Goal: Task Accomplishment & Management: Manage account settings

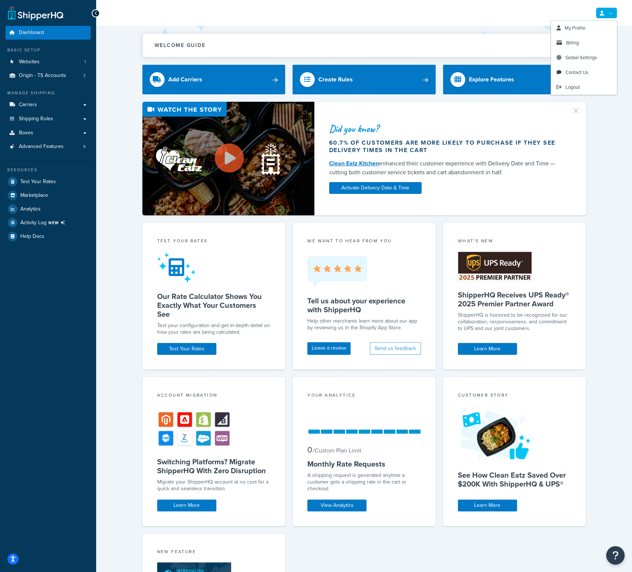
click at [608, 14] on link at bounding box center [606, 12] width 21 height 11
click at [582, 85] on link "Logout" at bounding box center [584, 87] width 66 height 15
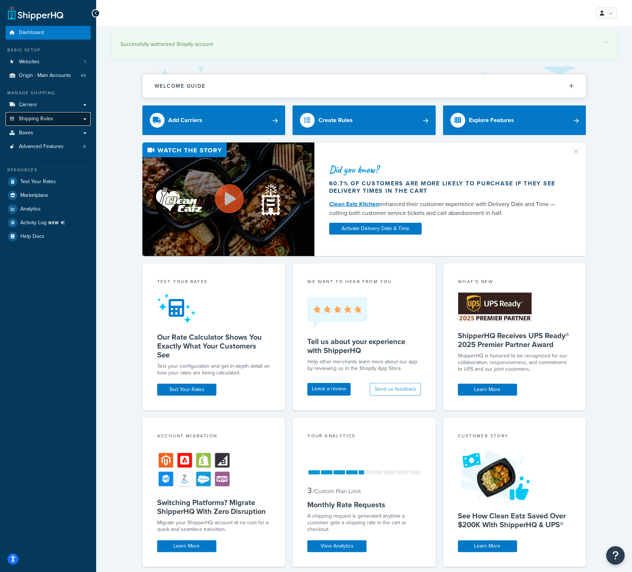
click at [44, 116] on span "Shipping Rules" at bounding box center [36, 119] width 34 height 6
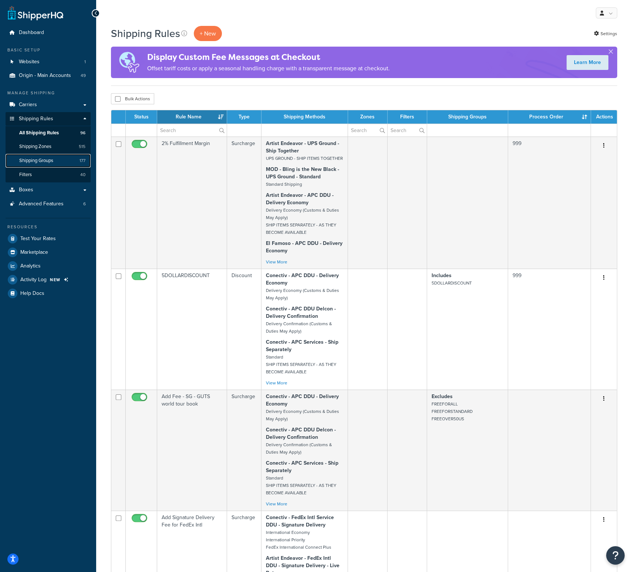
click at [51, 160] on span "Shipping Groups" at bounding box center [36, 161] width 34 height 6
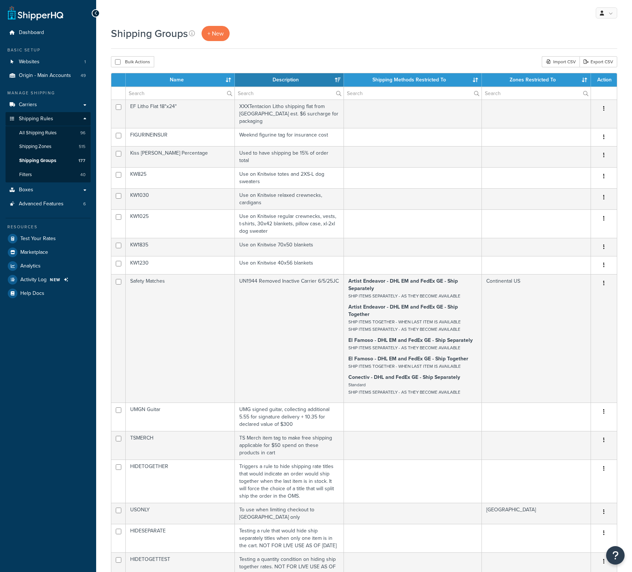
select select "15"
click at [165, 94] on input "text" at bounding box center [180, 93] width 109 height 13
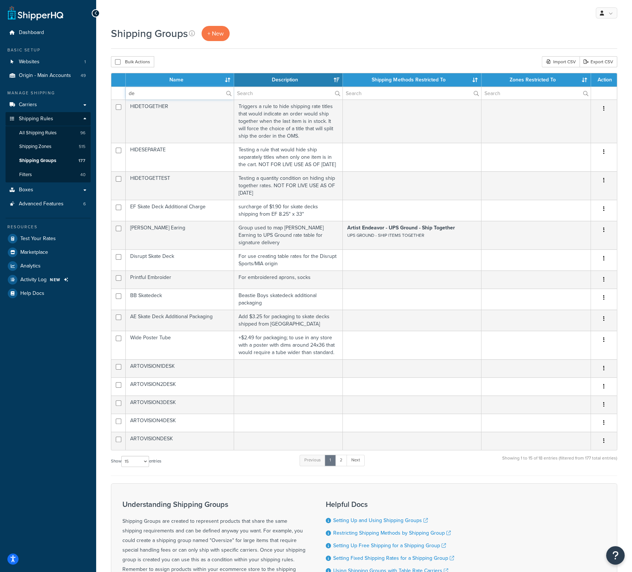
type input "d"
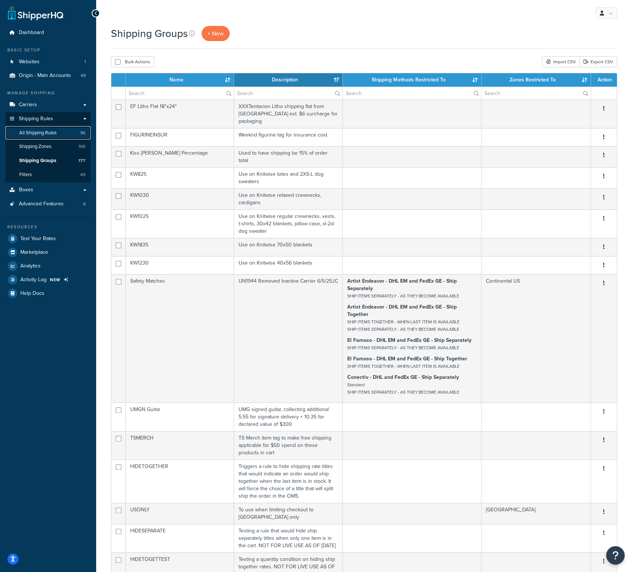
click at [56, 130] on span "All Shipping Rules" at bounding box center [37, 133] width 37 height 6
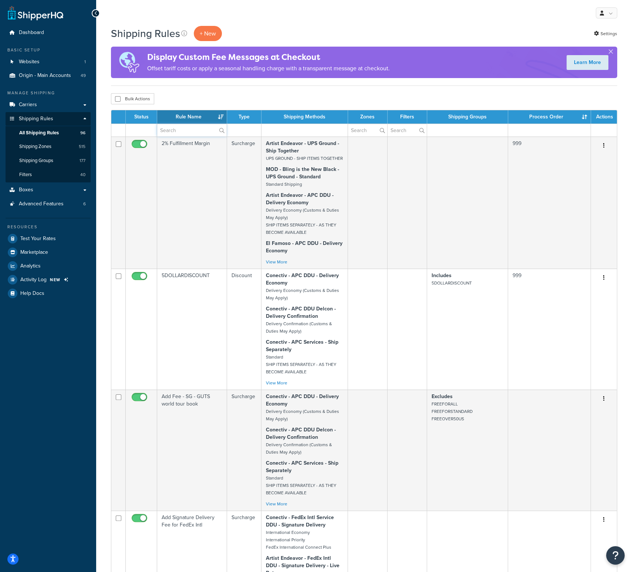
click at [182, 125] on input "text" at bounding box center [192, 130] width 70 height 13
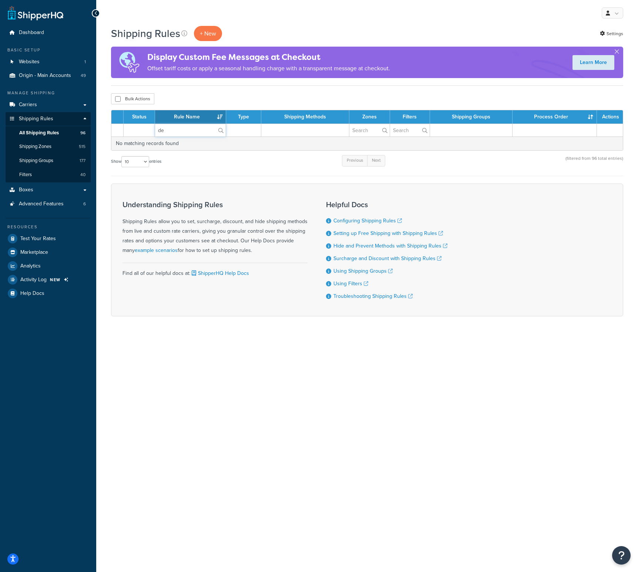
type input "d"
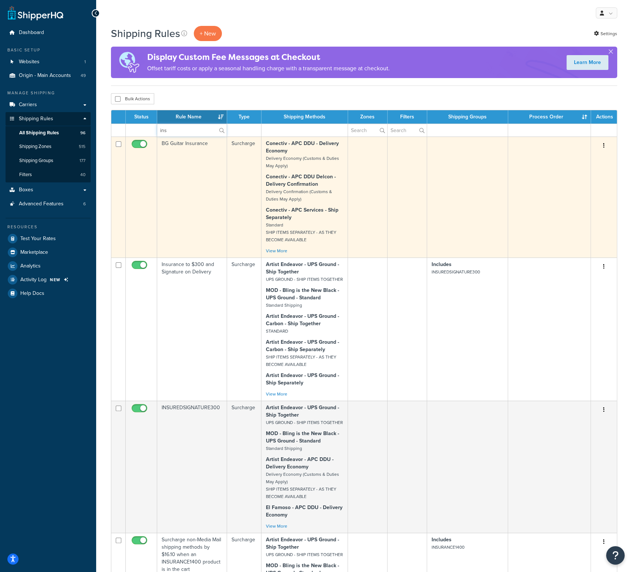
type input "ins"
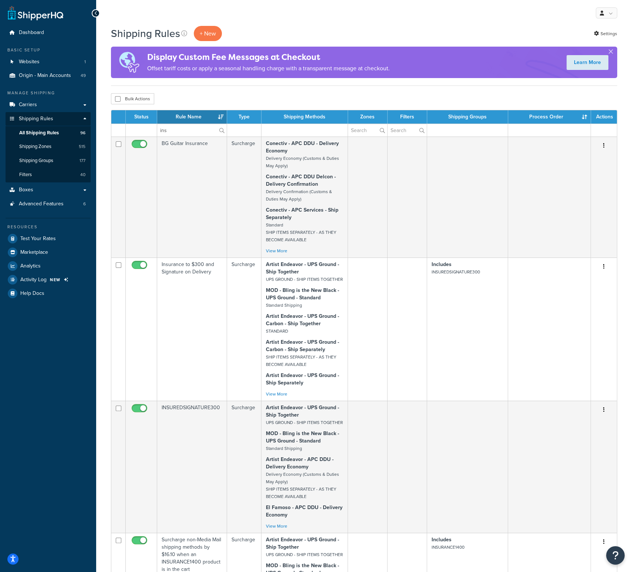
click at [232, 94] on div "Bulk Actions Duplicate Delete" at bounding box center [364, 98] width 507 height 11
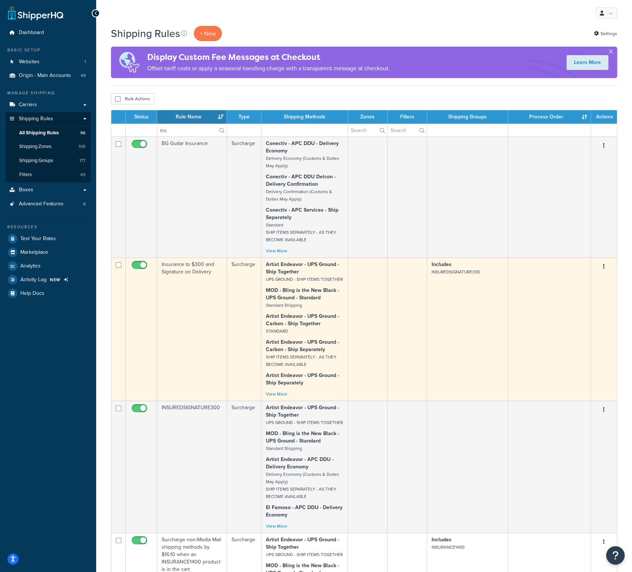
click at [189, 269] on td "Insurance to $300 and Signature on Delivery" at bounding box center [192, 329] width 70 height 143
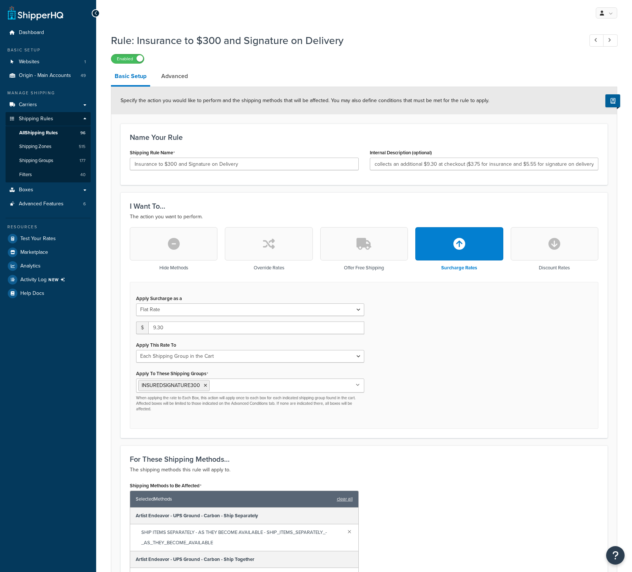
select select "SHIPPING_GROUP"
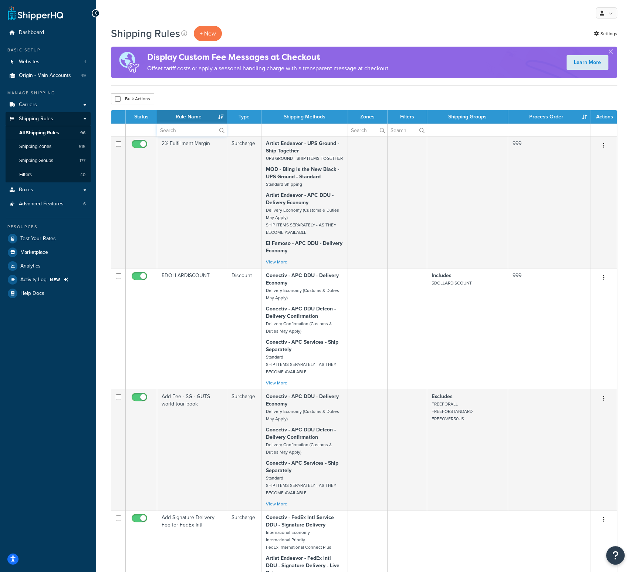
click at [177, 133] on input "text" at bounding box center [192, 130] width 70 height 13
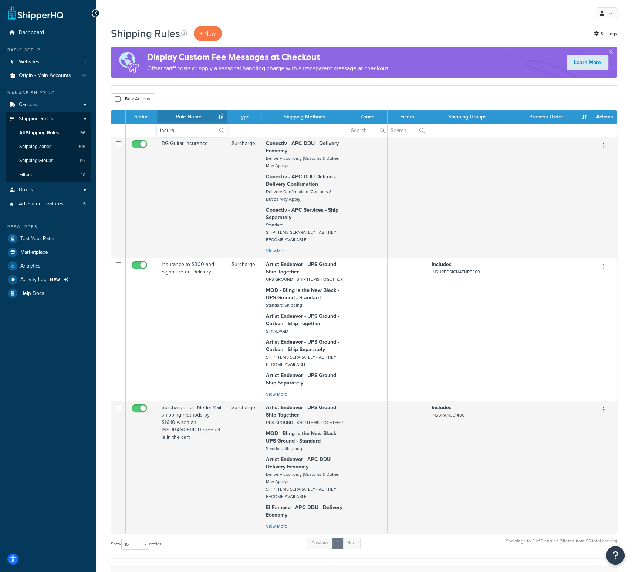
type input "insura"
click at [51, 159] on span "Shipping Groups" at bounding box center [36, 161] width 34 height 6
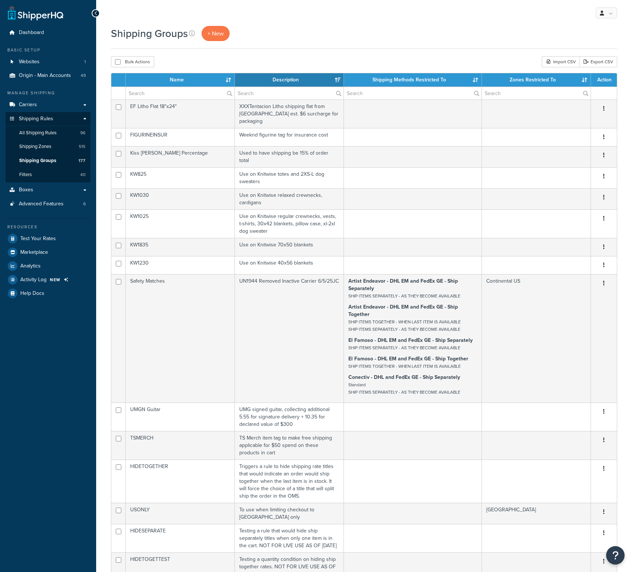
select select "15"
click at [188, 81] on th "Name" at bounding box center [180, 79] width 109 height 13
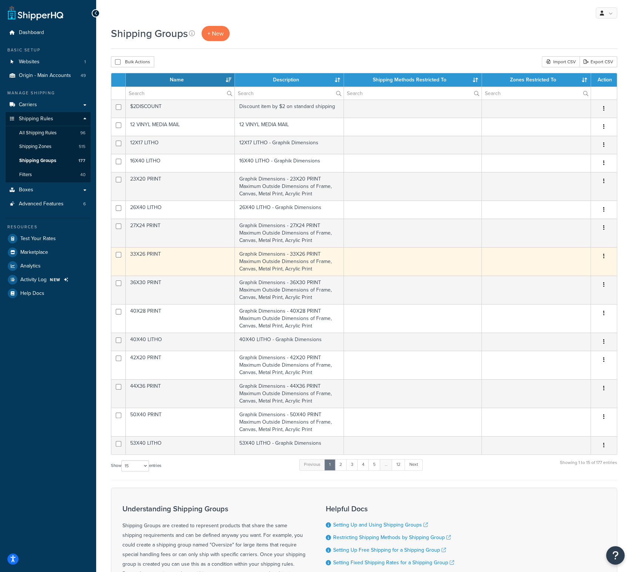
click at [172, 266] on td "33X26 PRINT" at bounding box center [180, 261] width 109 height 28
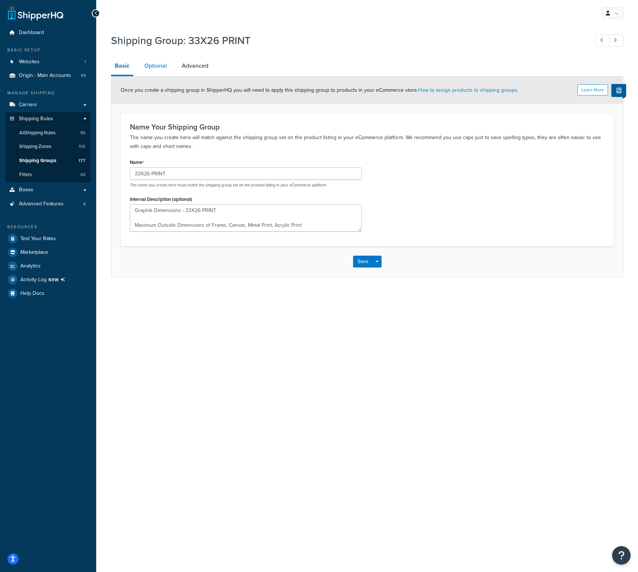
click at [154, 66] on link "Optional" at bounding box center [156, 66] width 30 height 18
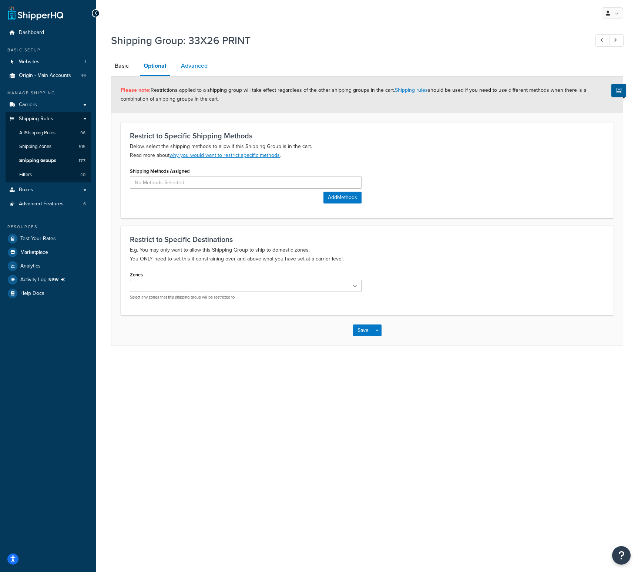
click at [196, 68] on link "Advanced" at bounding box center [194, 66] width 34 height 18
click at [56, 162] on link "Shipping Groups 177" at bounding box center [48, 161] width 85 height 14
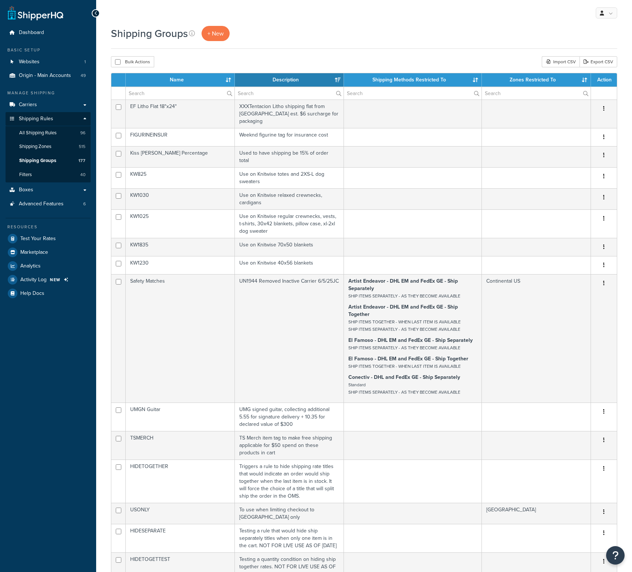
select select "15"
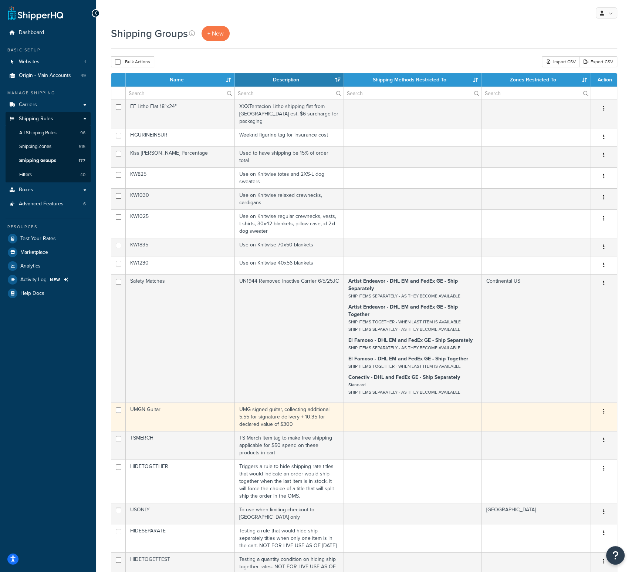
click at [157, 403] on td "UMGN Guitar" at bounding box center [180, 417] width 109 height 28
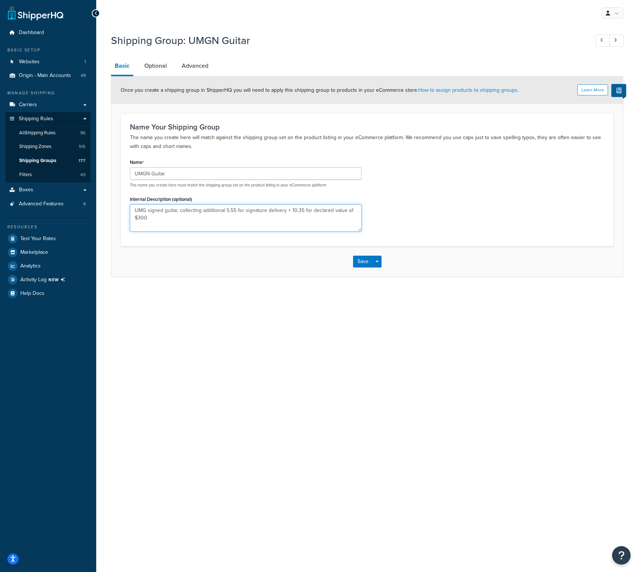
click at [236, 225] on textarea "UMG signed guitar, collecting additional 5.55 for signature delivery + 10.35 fo…" at bounding box center [246, 217] width 232 height 27
drag, startPoint x: 164, startPoint y: 219, endPoint x: 126, endPoint y: 209, distance: 39.7
click at [126, 209] on div "Name UMGN Guitar The name you create here must match the shipping group set on …" at bounding box center [245, 197] width 243 height 80
click at [161, 66] on link "Optional" at bounding box center [156, 66] width 30 height 18
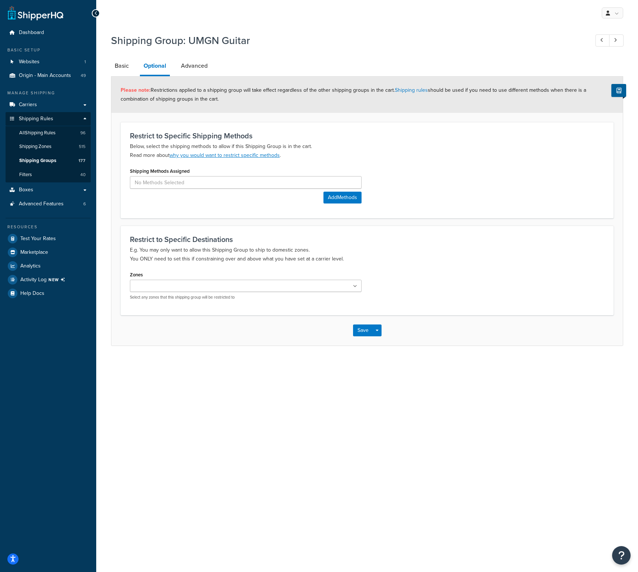
click at [166, 289] on input "Zones" at bounding box center [164, 286] width 65 height 8
type input "c"
click at [366, 248] on p "E.g. You may only want to allow this Shipping Group to ship to domestic zones. …" at bounding box center [367, 255] width 474 height 18
click at [128, 70] on link "Basic" at bounding box center [121, 66] width 21 height 18
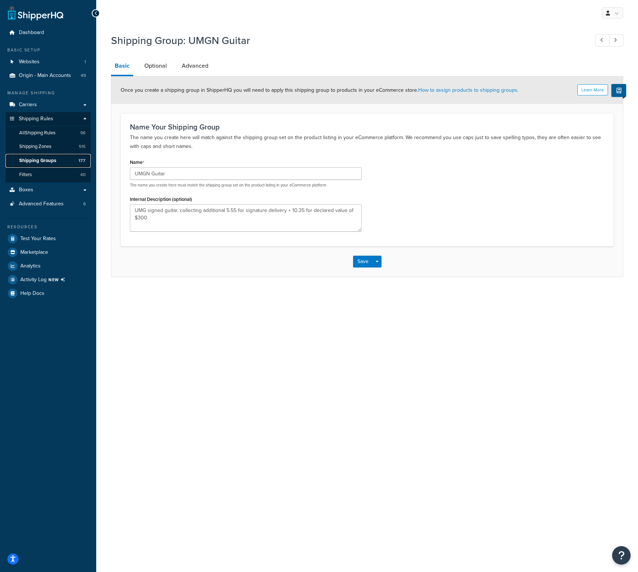
click at [37, 159] on span "Shipping Groups" at bounding box center [37, 161] width 37 height 6
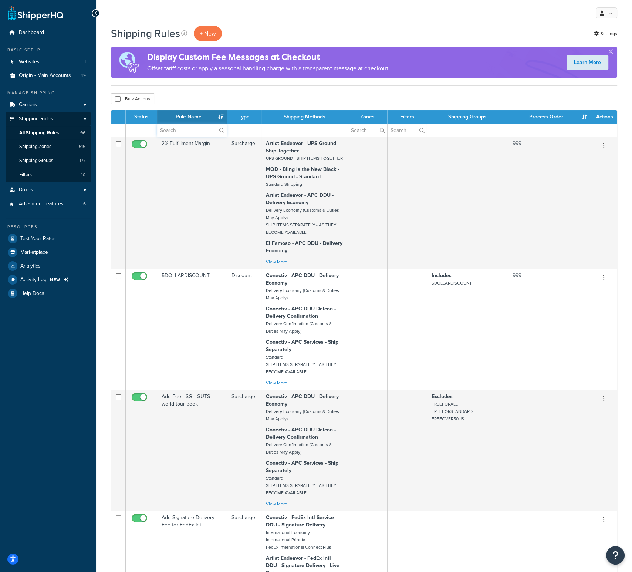
click at [186, 127] on input "text" at bounding box center [192, 130] width 70 height 13
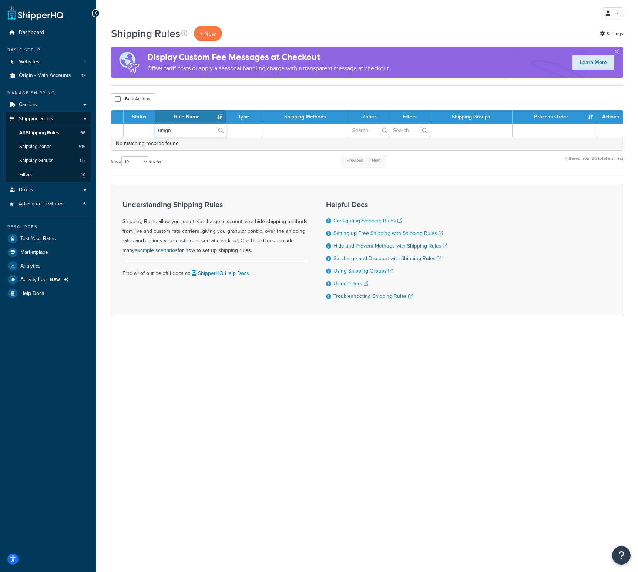
drag, startPoint x: 180, startPoint y: 131, endPoint x: 158, endPoint y: 133, distance: 21.9
click at [158, 133] on input "umgn" at bounding box center [190, 130] width 71 height 13
type input "umgn"
click at [197, 95] on div "Bulk Actions Duplicate Delete" at bounding box center [367, 98] width 512 height 11
drag, startPoint x: 172, startPoint y: 128, endPoint x: 159, endPoint y: 129, distance: 13.3
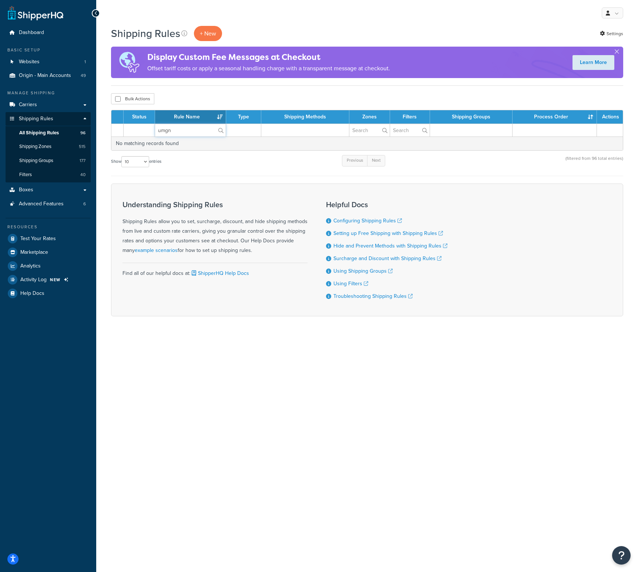
click at [159, 129] on input "umgn" at bounding box center [190, 130] width 71 height 13
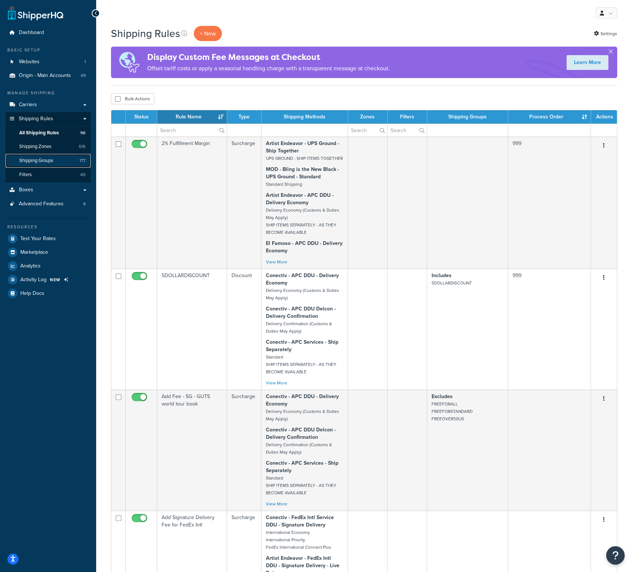
click at [59, 160] on link "Shipping Groups 177" at bounding box center [48, 161] width 85 height 14
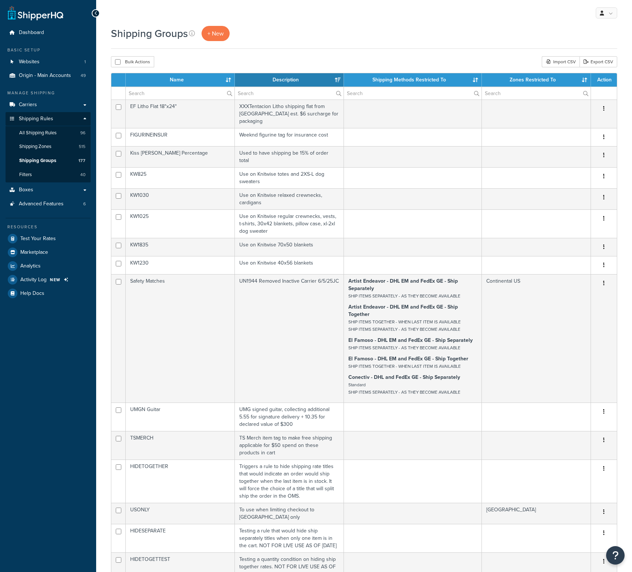
select select "15"
click at [146, 93] on input "text" at bounding box center [180, 93] width 109 height 13
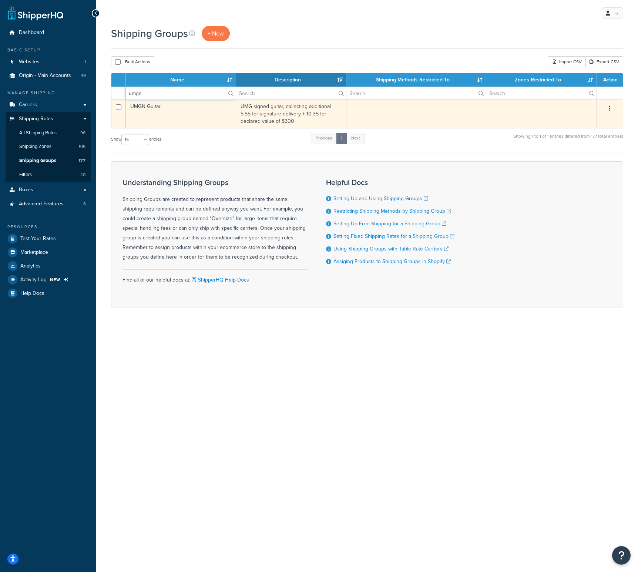
type input "umgn"
click at [150, 107] on td "UMGN Guitar" at bounding box center [181, 114] width 110 height 28
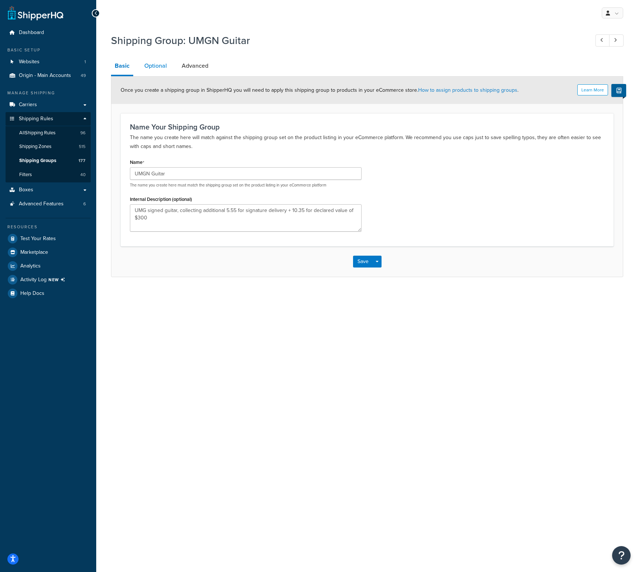
click at [153, 69] on link "Optional" at bounding box center [156, 66] width 30 height 18
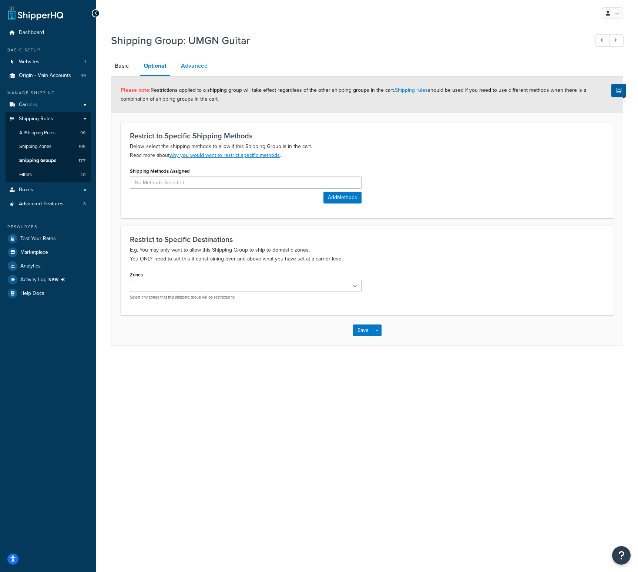
click at [204, 68] on link "Advanced" at bounding box center [194, 66] width 34 height 18
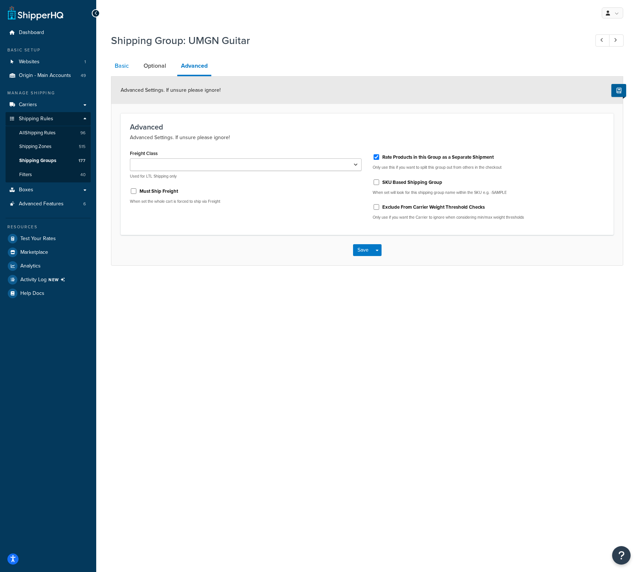
click at [121, 69] on link "Basic" at bounding box center [121, 66] width 21 height 18
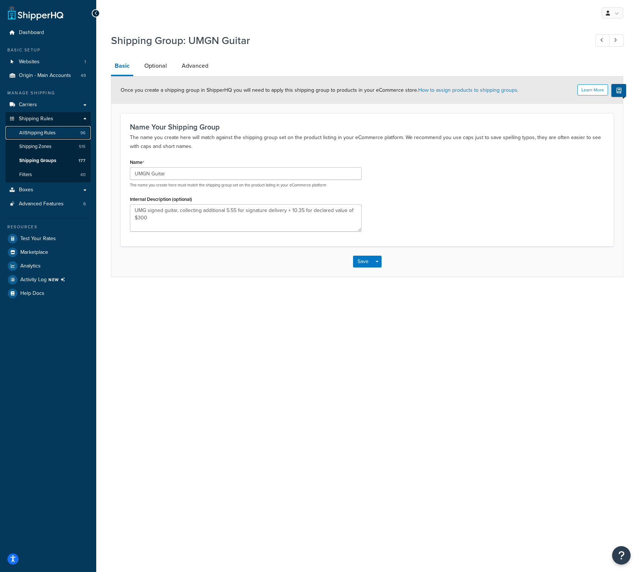
click at [53, 133] on span "All Shipping Rules" at bounding box center [37, 133] width 36 height 6
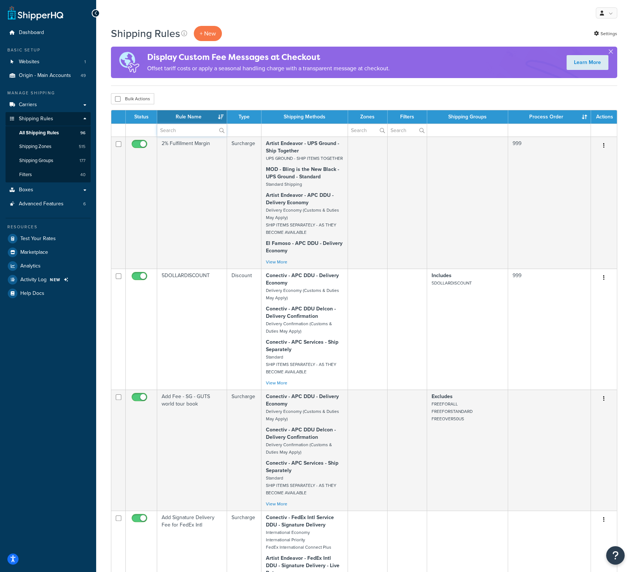
click at [176, 129] on input "text" at bounding box center [192, 130] width 70 height 13
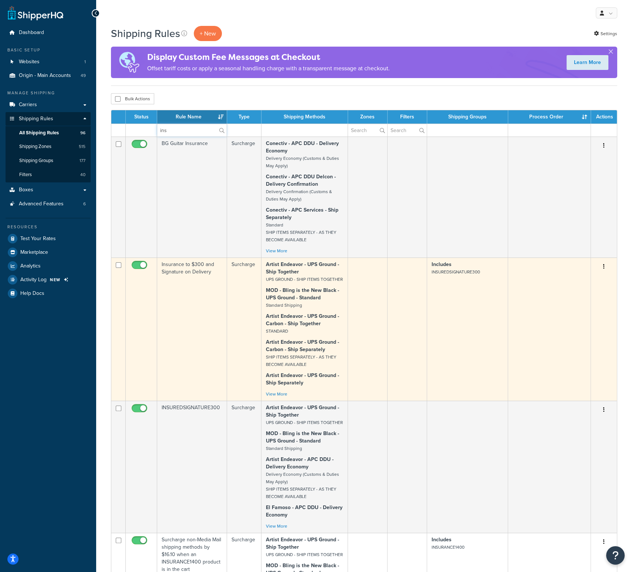
type input "ins"
click at [192, 266] on td "Insurance to $300 and Signature on Delivery" at bounding box center [192, 329] width 70 height 143
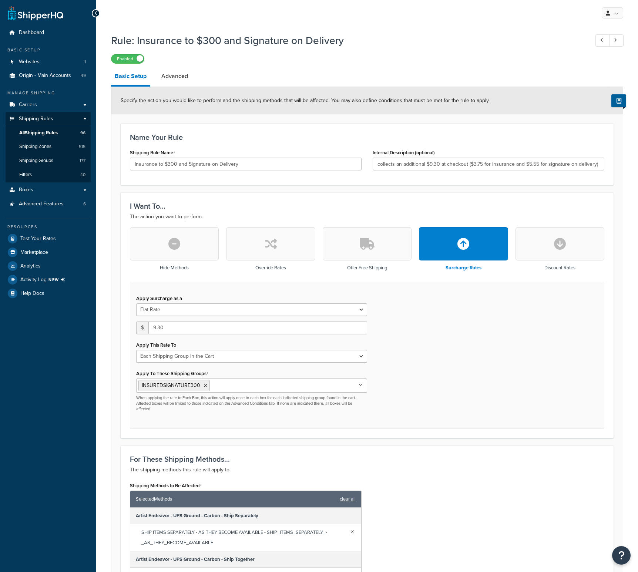
select select "SHIPPING_GROUP"
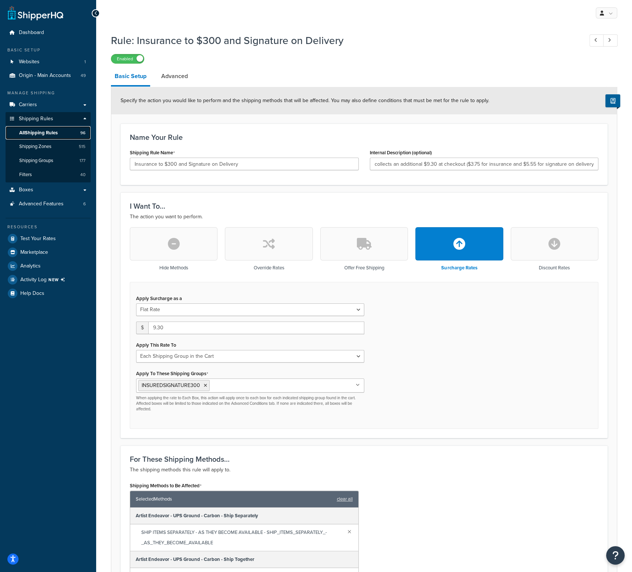
click at [47, 128] on link "All Shipping Rules 96" at bounding box center [48, 133] width 85 height 14
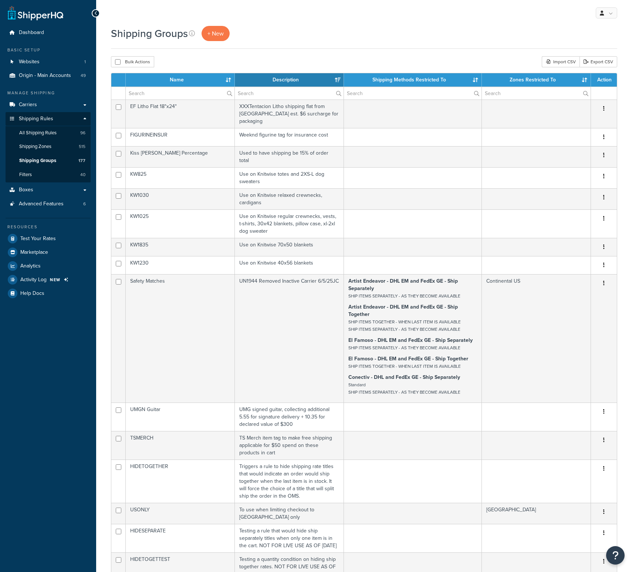
select select "15"
click at [212, 33] on span "+ New" at bounding box center [216, 33] width 16 height 9
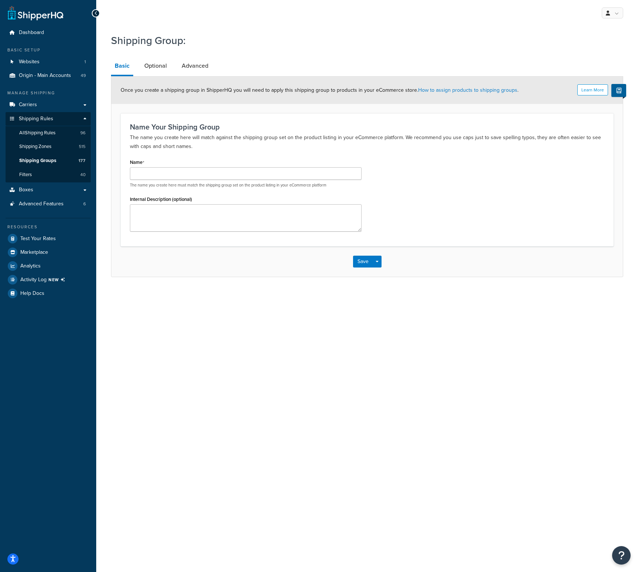
click at [270, 141] on p "The name you create here will match against the shipping group set on the produ…" at bounding box center [367, 142] width 474 height 18
click at [140, 172] on input "Name" at bounding box center [246, 173] width 232 height 13
paste input "2203SPYU"
type input "2203SPYU"
click at [238, 213] on textarea "Internal Description (optional)" at bounding box center [246, 217] width 232 height 27
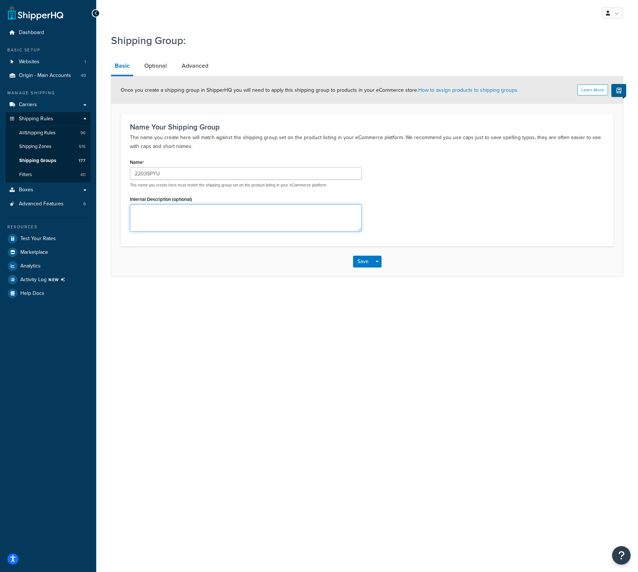
paste textarea "[PERSON_NAME] master volume headstock, collecting additional 7.20 for signature…"
type textarea "[PERSON_NAME] master volume headstock, collecting additional 7.20 for signature…"
click at [155, 67] on link "Optional" at bounding box center [156, 66] width 30 height 18
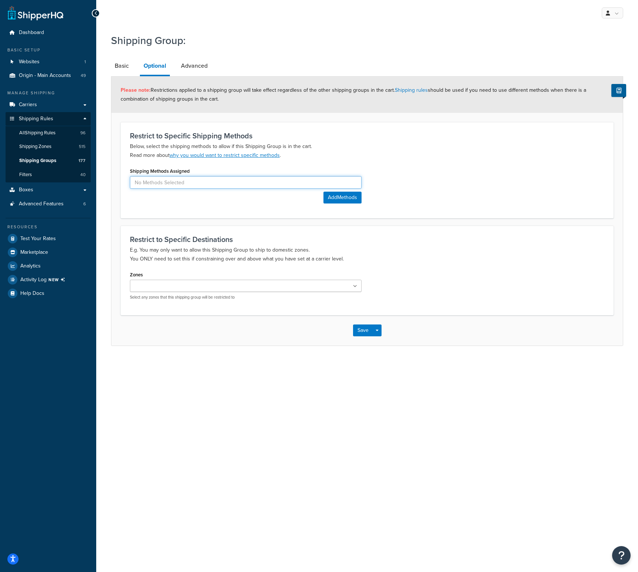
click at [165, 181] on input at bounding box center [246, 182] width 232 height 13
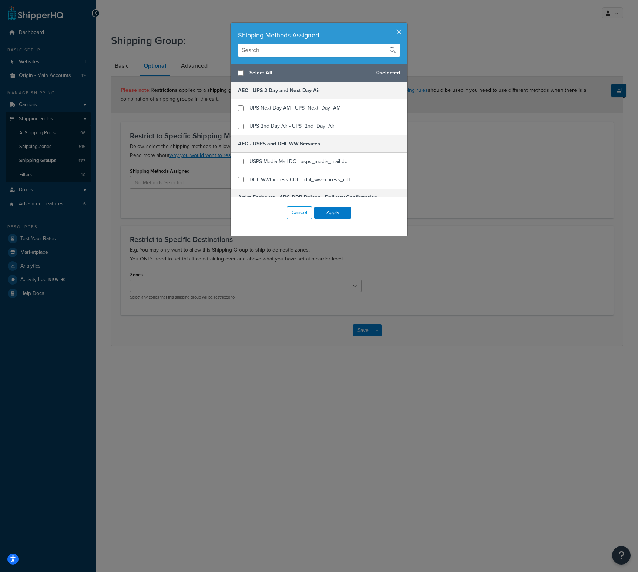
click at [349, 33] on div "Shipping Methods Assigned" at bounding box center [319, 35] width 162 height 10
click at [306, 47] on input "text" at bounding box center [319, 50] width 162 height 13
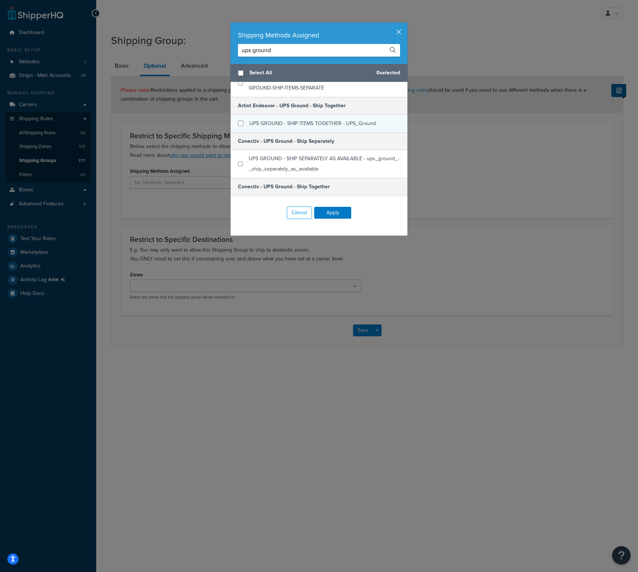
scroll to position [139, 0]
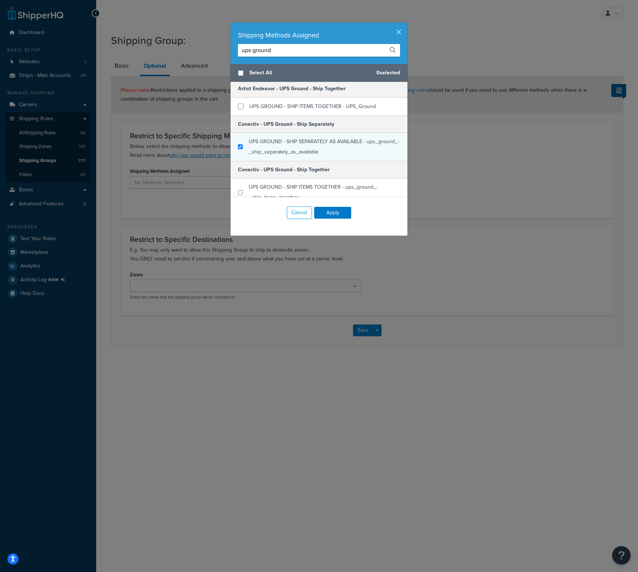
type input "ups ground"
click at [238, 147] on input "checkbox" at bounding box center [240, 147] width 5 height 6
checkbox input "true"
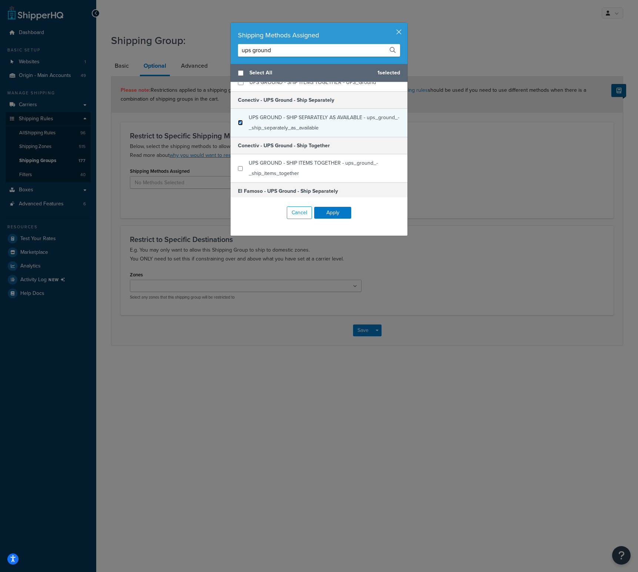
scroll to position [176, 0]
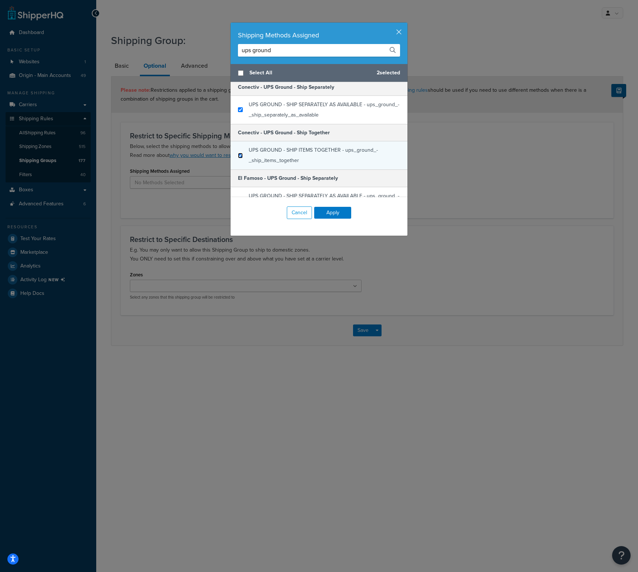
click at [238, 153] on input "checkbox" at bounding box center [240, 156] width 5 height 6
checkbox input "true"
click at [335, 208] on button "Apply" at bounding box center [332, 213] width 37 height 12
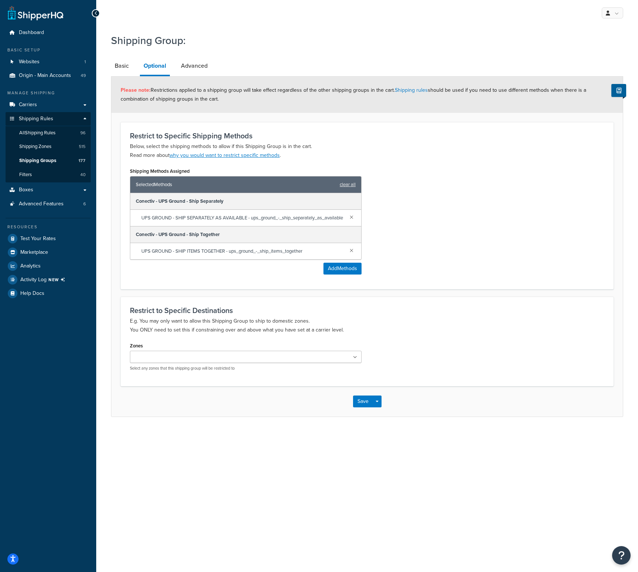
click at [167, 361] on input "Zones" at bounding box center [164, 357] width 65 height 8
type input "cont"
click at [324, 334] on p "E.g. You may only want to allow this Shipping Group to ship to domestic zones. …" at bounding box center [367, 326] width 474 height 18
click at [196, 62] on link "Advanced" at bounding box center [194, 66] width 34 height 18
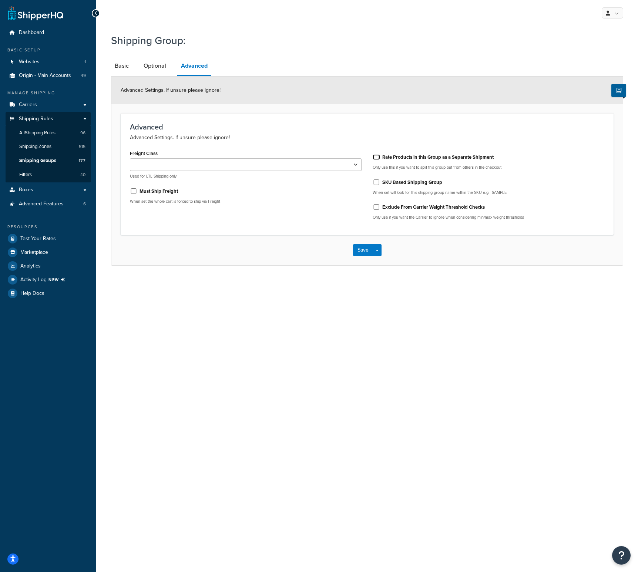
click at [377, 158] on input "Rate Products in this Group as a Separate Shipment" at bounding box center [376, 157] width 7 height 6
checkbox input "true"
click at [360, 249] on button "Save" at bounding box center [363, 250] width 20 height 12
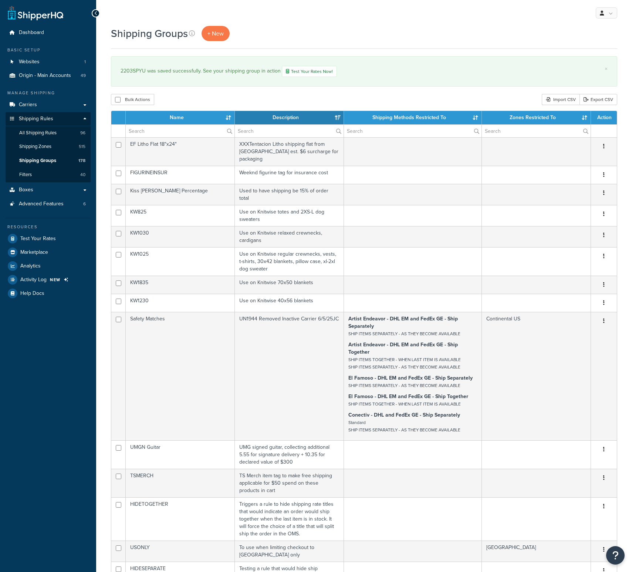
select select "15"
click input "text"
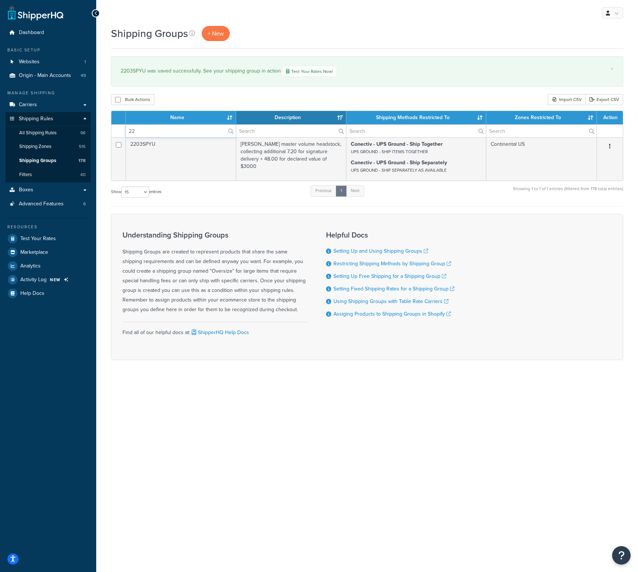
type input "22"
click div "My Profile Billing Global Settings Contact Us Logout Shipping Groups + New × 22…"
click span "+ New"
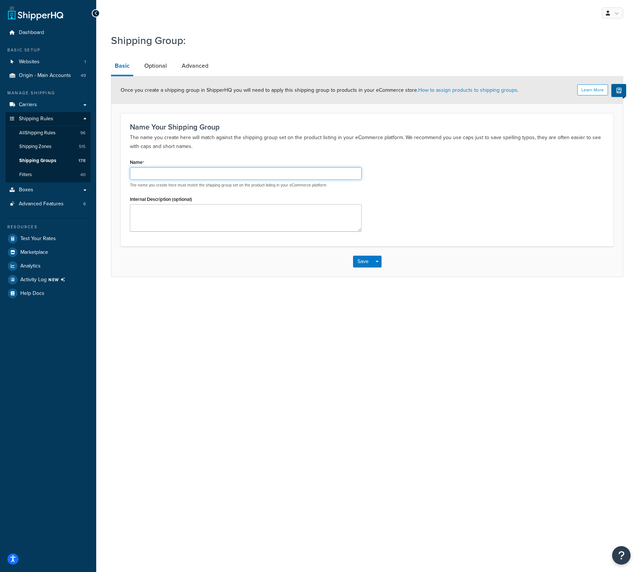
click at [164, 171] on input "Name" at bounding box center [246, 173] width 232 height 13
paste input "1960SPYU"
type input "1960SPYU"
click at [236, 213] on textarea "Internal Description (optional)" at bounding box center [246, 217] width 232 height 27
paste textarea "Stereo cabinet, collecting additional 7.20 for signature delivery + 19.20 for d…"
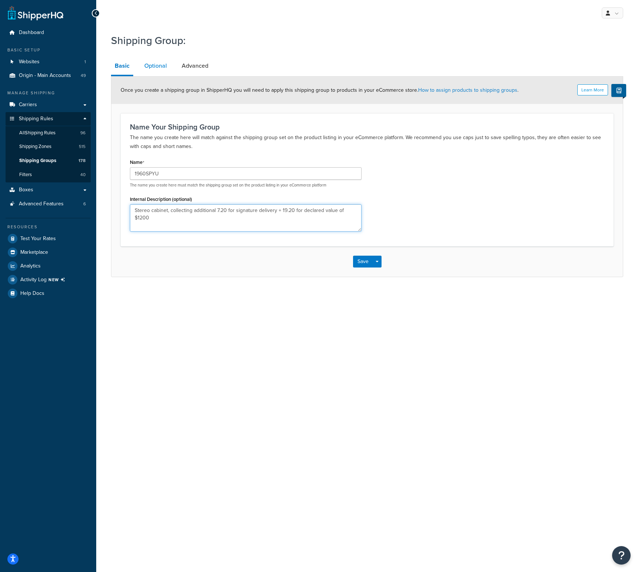
type textarea "Stereo cabinet, collecting additional 7.20 for signature delivery + 19.20 for d…"
click at [157, 64] on link "Optional" at bounding box center [156, 66] width 30 height 18
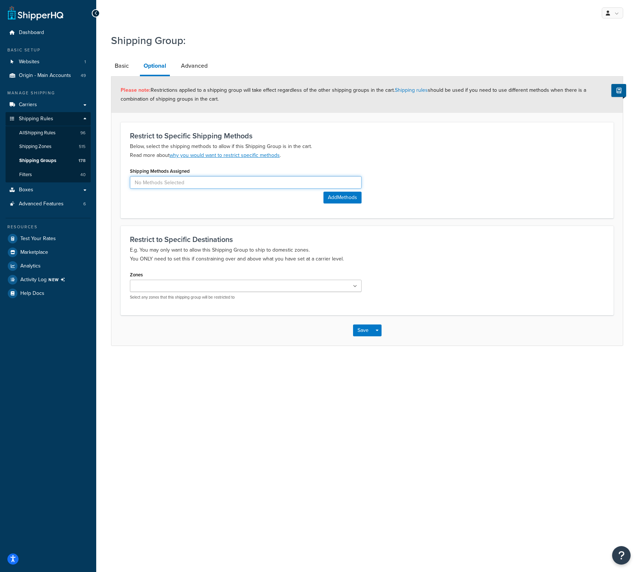
click at [178, 180] on input at bounding box center [246, 182] width 232 height 13
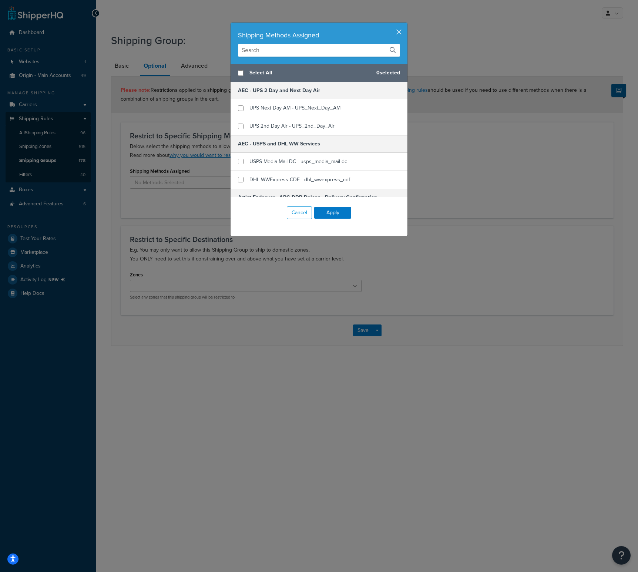
click at [263, 53] on input "text" at bounding box center [319, 50] width 162 height 13
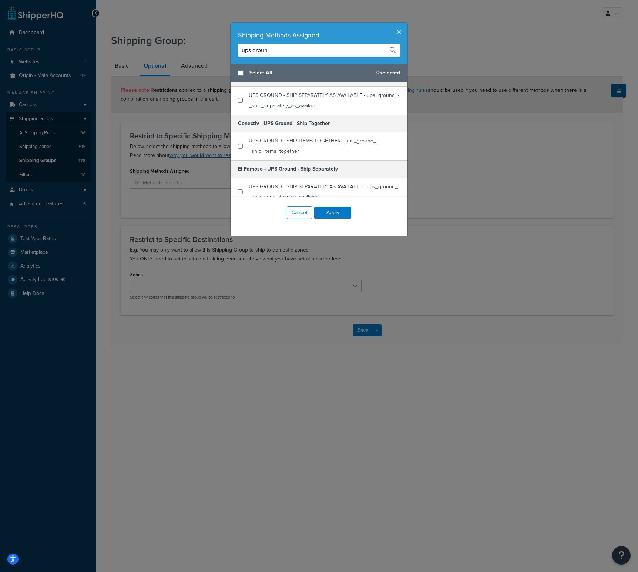
scroll to position [148, 0]
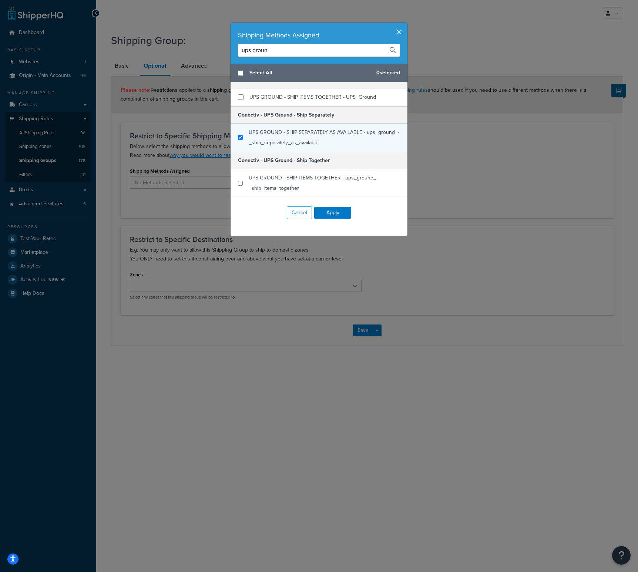
type input "ups groun"
click at [238, 135] on input "checkbox" at bounding box center [240, 138] width 5 height 6
checkbox input "true"
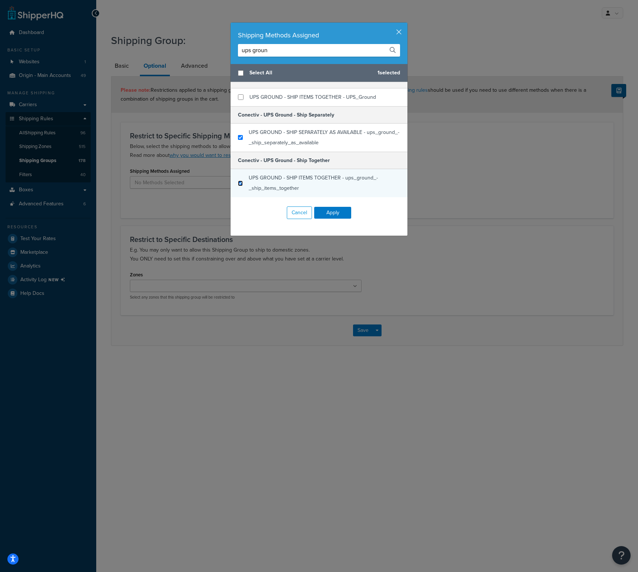
click at [238, 182] on input "checkbox" at bounding box center [240, 184] width 5 height 6
checkbox input "true"
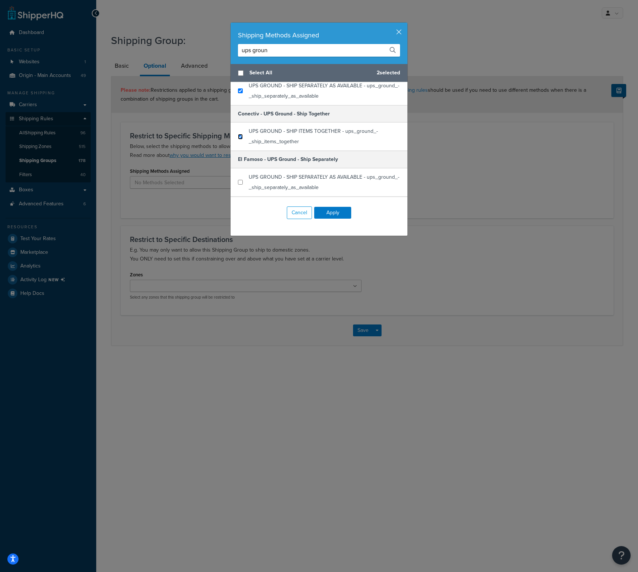
scroll to position [222, 0]
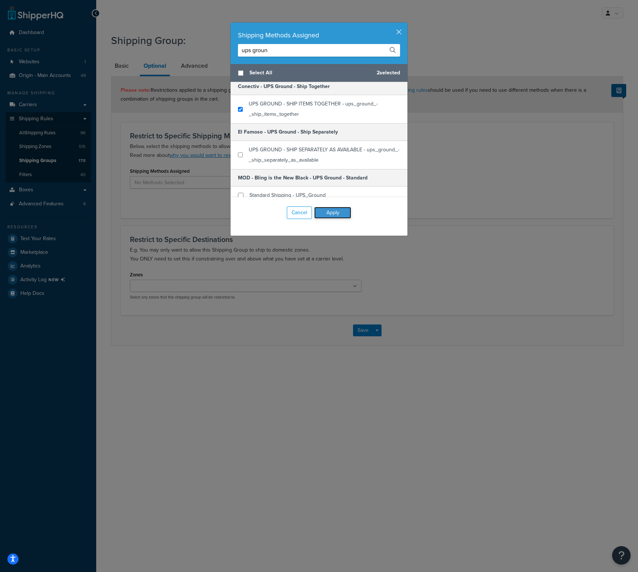
click at [326, 210] on button "Apply" at bounding box center [332, 213] width 37 height 12
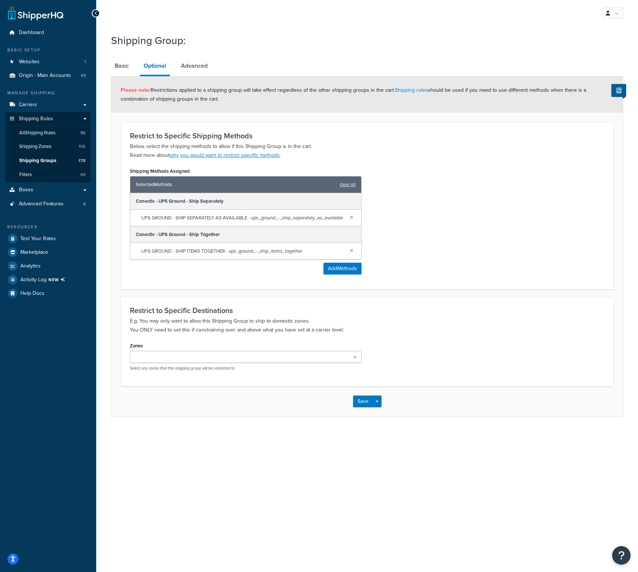
click at [187, 361] on input "Zones" at bounding box center [164, 357] width 65 height 8
type input "cont"
click at [364, 347] on div "Restrict to Specific Destinations E.g. You may only want to allow this Shipping…" at bounding box center [367, 342] width 493 height 91
click at [196, 64] on link "Advanced" at bounding box center [194, 66] width 34 height 18
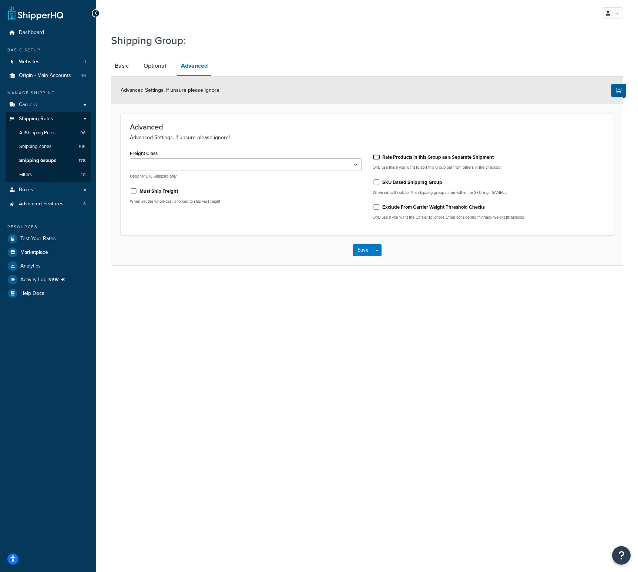
click at [379, 154] on input "Rate Products in this Group as a Separate Shipment" at bounding box center [376, 157] width 7 height 6
checkbox input "true"
click at [127, 67] on link "Basic" at bounding box center [121, 66] width 21 height 18
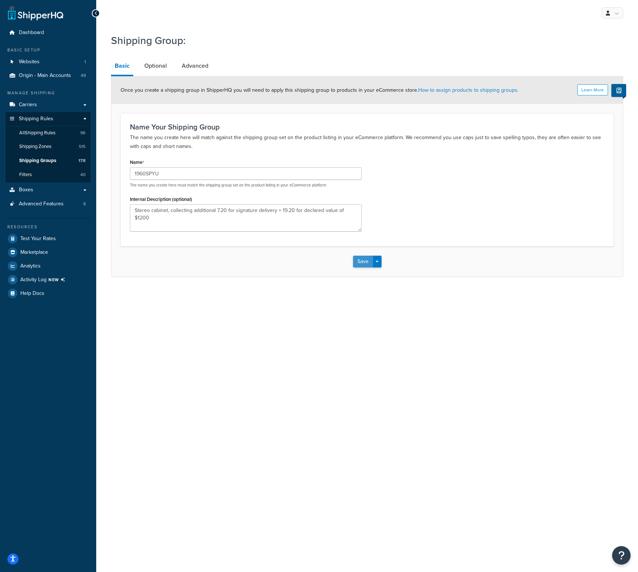
click at [363, 259] on button "Save" at bounding box center [363, 262] width 20 height 12
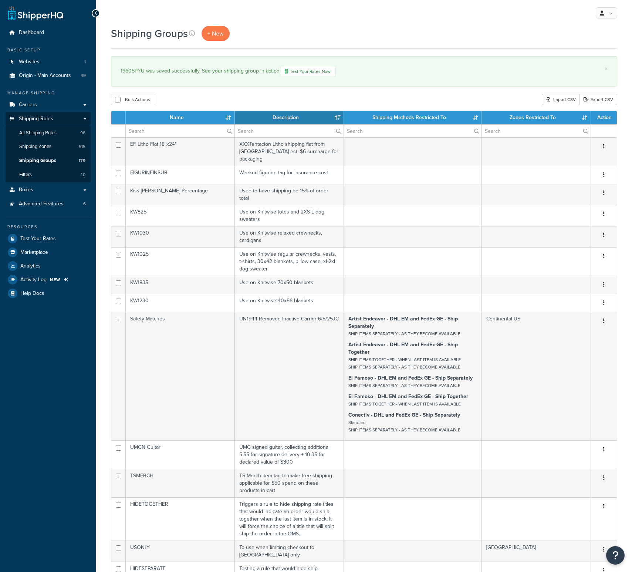
select select "15"
click at [58, 134] on link "All Shipping Rules 96" at bounding box center [48, 133] width 85 height 14
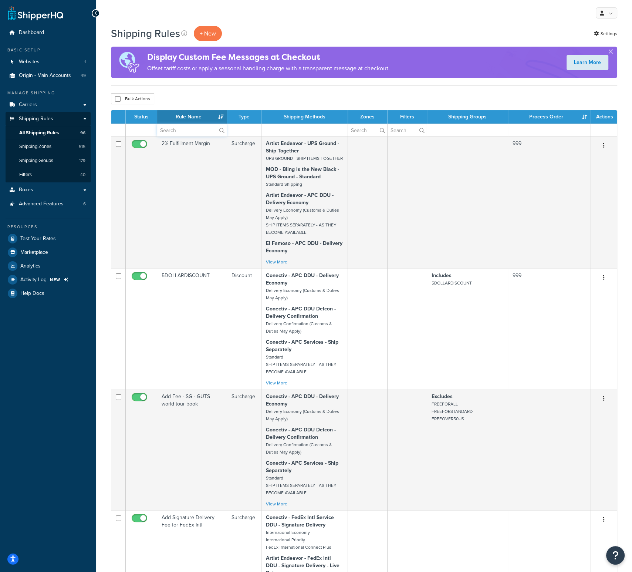
click at [186, 130] on input "text" at bounding box center [192, 130] width 70 height 13
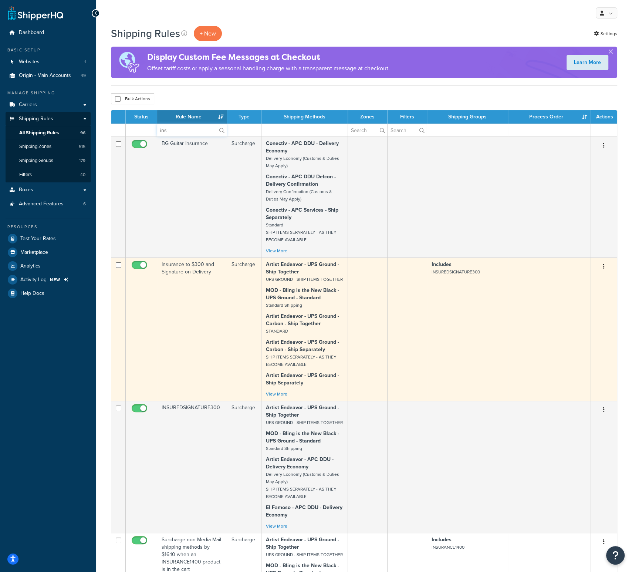
type input "ins"
click at [187, 267] on td "Insurance to $300 and Signature on Delivery" at bounding box center [192, 329] width 70 height 143
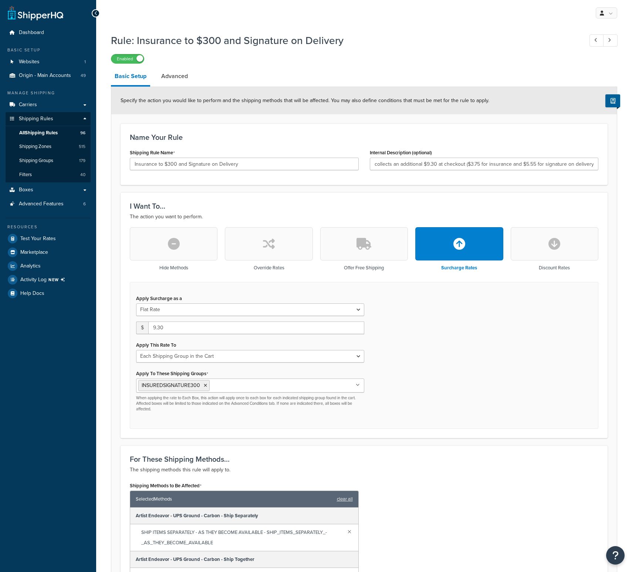
select select "SHIPPING_GROUP"
drag, startPoint x: 238, startPoint y: 165, endPoint x: 133, endPoint y: 168, distance: 105.1
click at [133, 168] on input "Insurance to $300 and Signature on Delivery" at bounding box center [244, 164] width 229 height 13
click at [321, 129] on div "Name Your Rule Shipping Rule Name Insurance to $300 and Signature on Delivery I…" at bounding box center [364, 154] width 487 height 61
click at [37, 61] on span "Websites" at bounding box center [29, 62] width 21 height 6
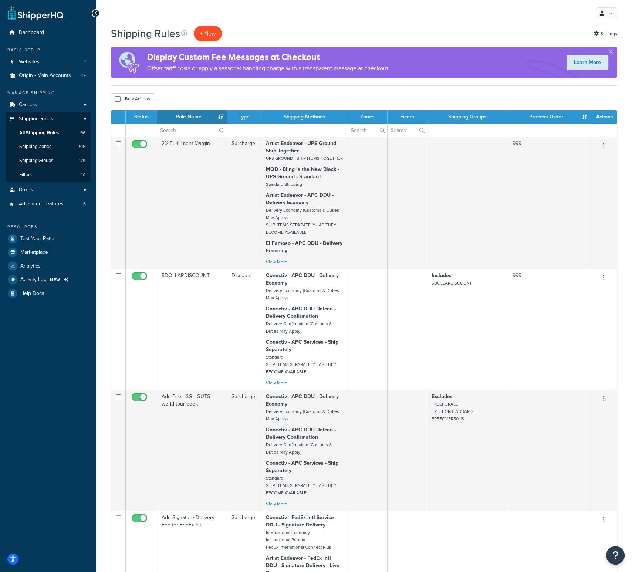
click at [216, 34] on p "+ New" at bounding box center [208, 33] width 28 height 15
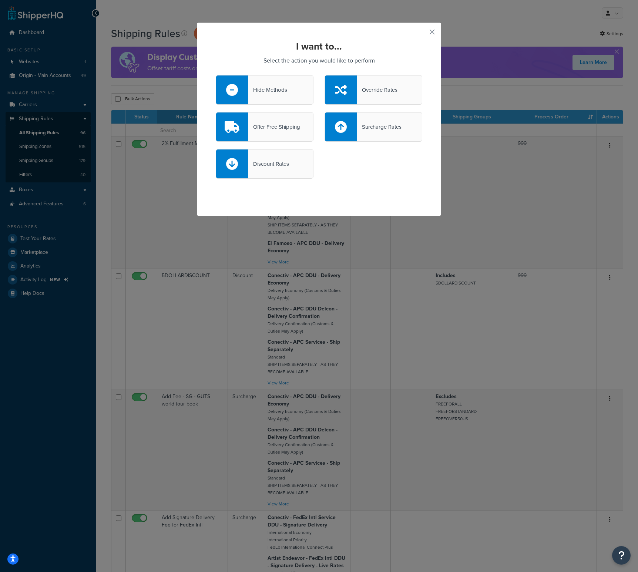
click at [386, 124] on div "Surcharge Rates" at bounding box center [379, 127] width 45 height 10
click at [0, 0] on input "Surcharge Rates" at bounding box center [0, 0] width 0 height 0
select select "CART"
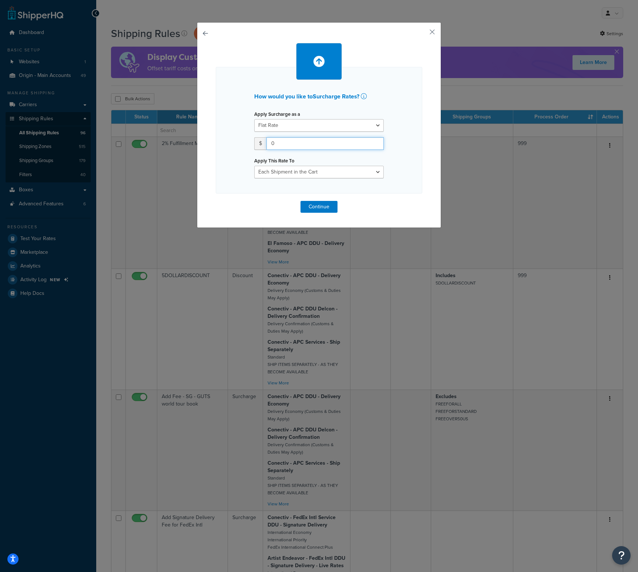
drag, startPoint x: 290, startPoint y: 141, endPoint x: 268, endPoint y: 141, distance: 22.2
click at [268, 141] on input "0" at bounding box center [324, 143] width 117 height 13
type input "55.20"
click at [377, 170] on select "Entire Cart Each Shipment in the Cart Each Origin in the Cart Each Shipping Gro…" at bounding box center [318, 172] width 129 height 13
select select "ITEM"
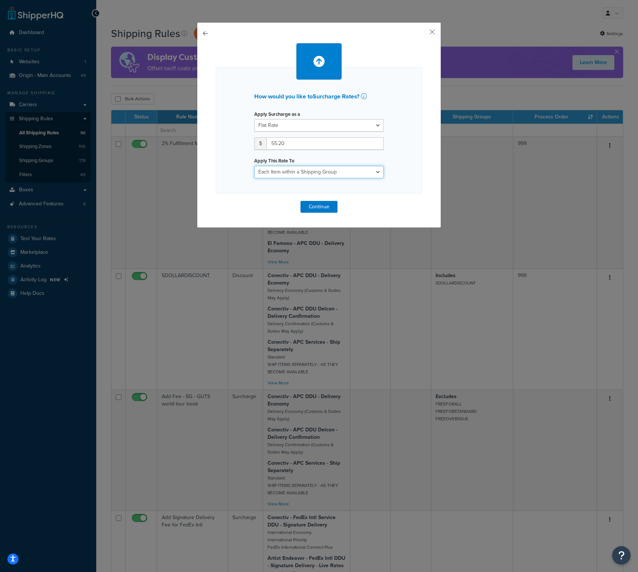
click at [254, 166] on select "Entire Cart Each Shipment in the Cart Each Origin in the Cart Each Shipping Gro…" at bounding box center [318, 172] width 129 height 13
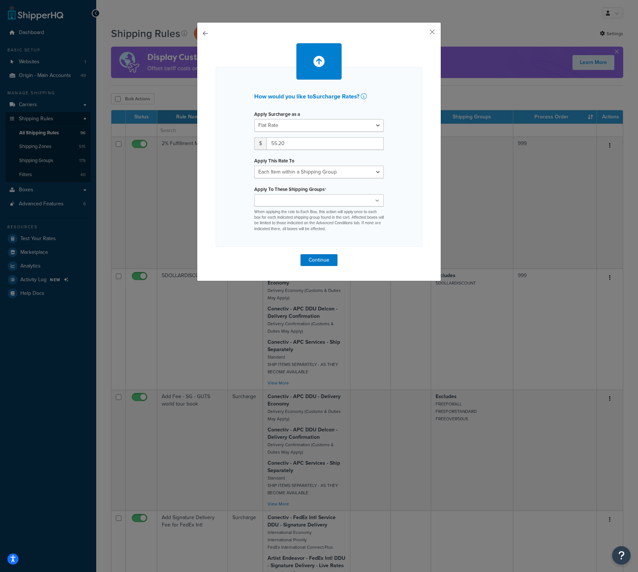
click at [376, 199] on icon at bounding box center [377, 201] width 4 height 4
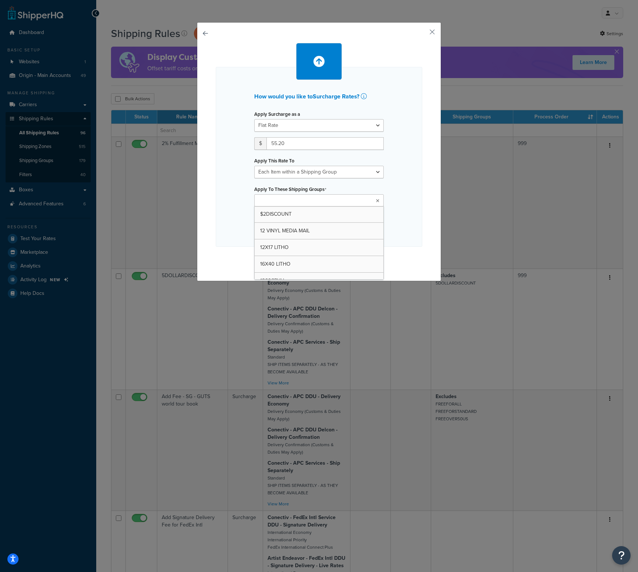
click at [371, 198] on ul at bounding box center [318, 200] width 129 height 12
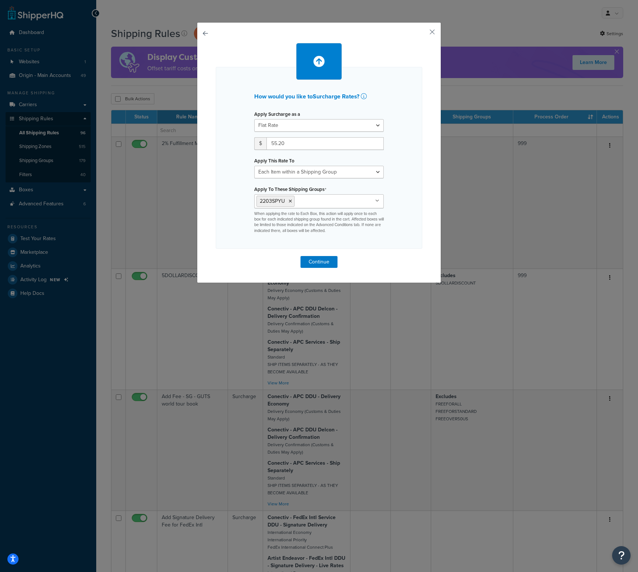
click at [408, 208] on div "How would you like to Surcharge Rates ? Apply Surcharge as a Flat Rate Percenta…" at bounding box center [319, 158] width 206 height 182
click at [319, 262] on button "Continue" at bounding box center [318, 262] width 37 height 12
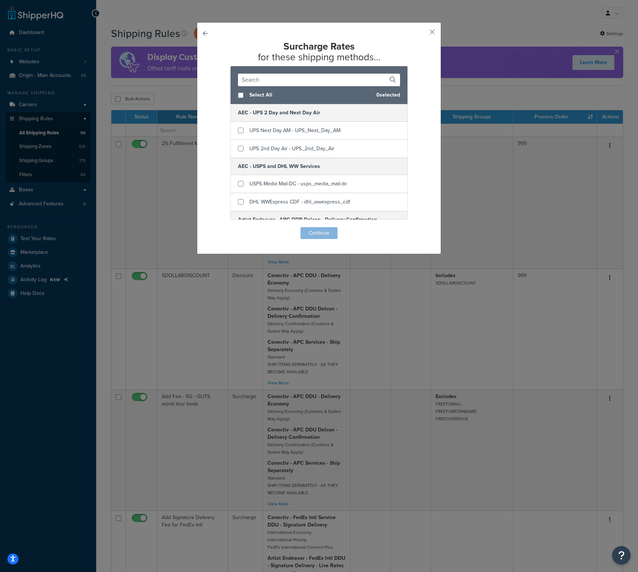
click at [317, 233] on div "Surcharge Rates for these shipping methods... Select All 0 selected AEC - UPS 2…" at bounding box center [319, 140] width 206 height 198
click at [284, 81] on input "text" at bounding box center [319, 80] width 162 height 13
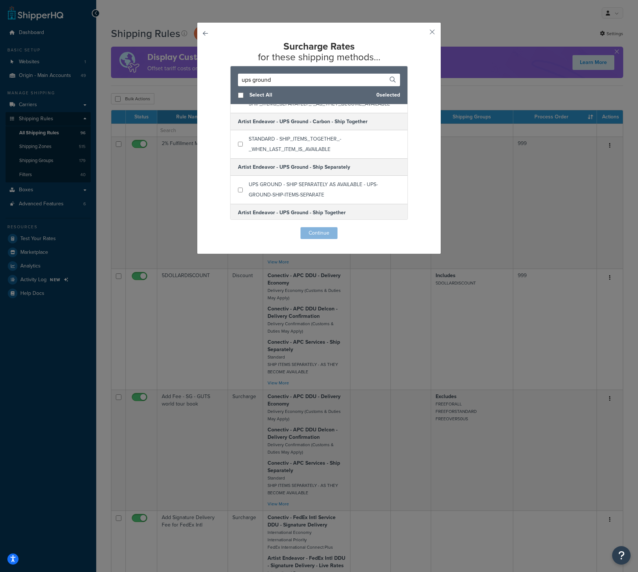
scroll to position [0, 0]
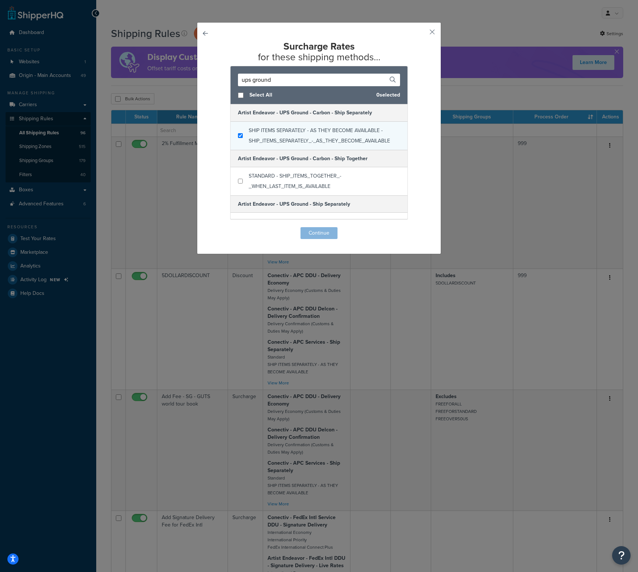
type input "ups ground"
click at [238, 135] on input "checkbox" at bounding box center [240, 136] width 5 height 6
checkbox input "true"
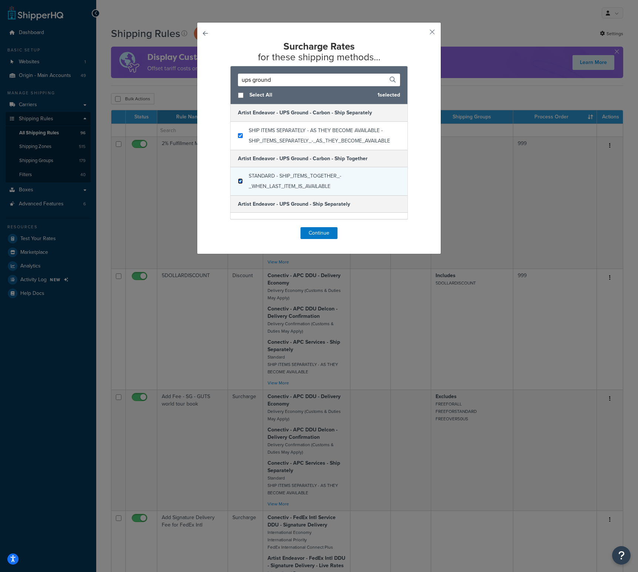
click at [238, 181] on input "checkbox" at bounding box center [240, 181] width 5 height 6
checkbox input "false"
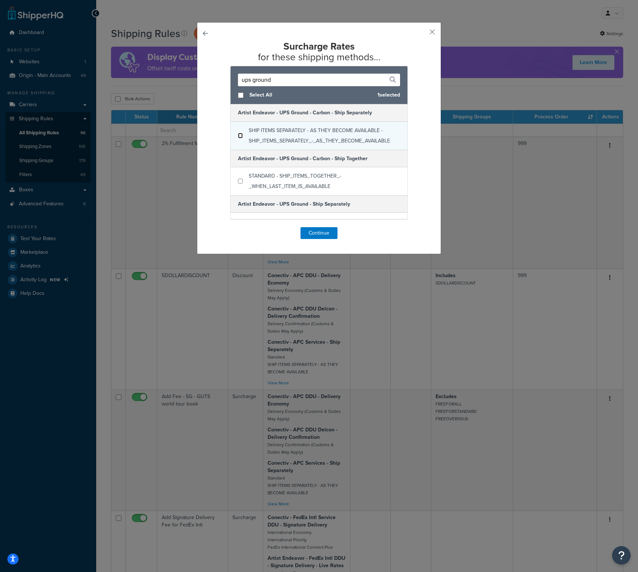
click at [238, 135] on input "checkbox" at bounding box center [240, 136] width 5 height 6
checkbox input "false"
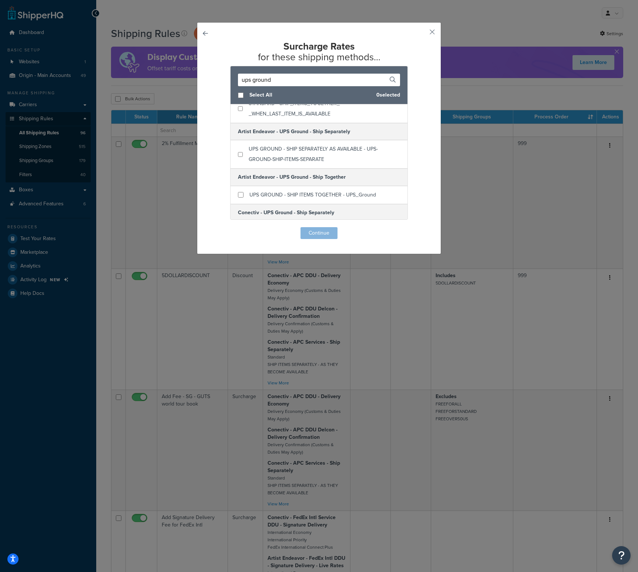
scroll to position [74, 0]
click at [238, 153] on input "checkbox" at bounding box center [240, 153] width 5 height 6
checkbox input "true"
click at [239, 192] on input "checkbox" at bounding box center [241, 194] width 6 height 6
checkbox input "true"
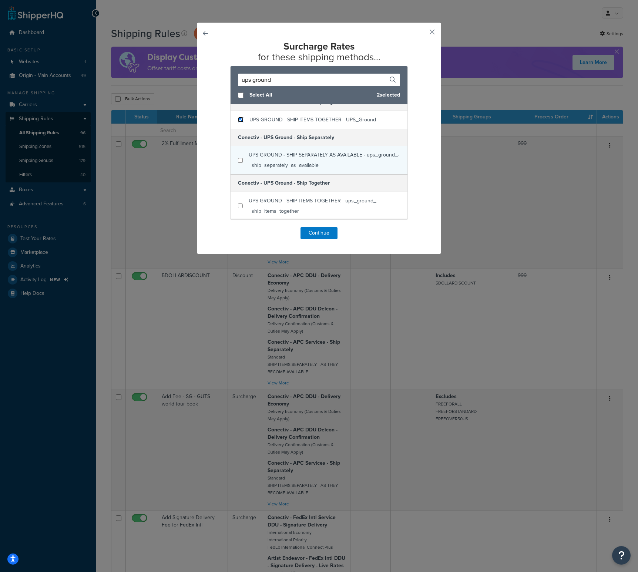
scroll to position [148, 0]
click at [238, 160] on input "checkbox" at bounding box center [240, 160] width 5 height 6
checkbox input "true"
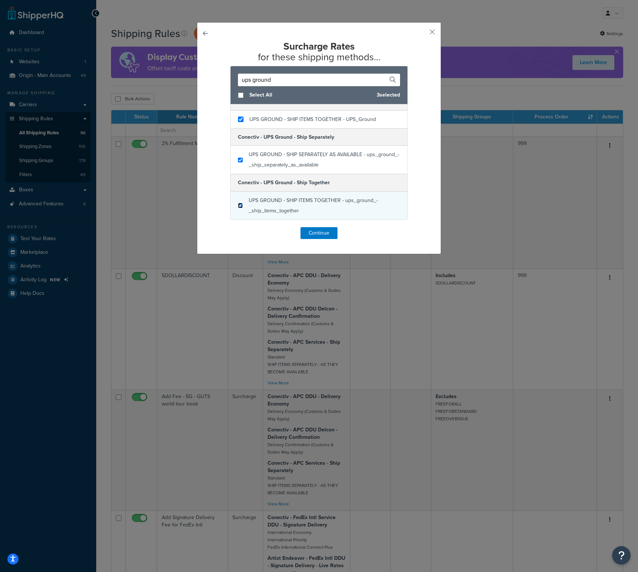
click at [238, 204] on input "checkbox" at bounding box center [240, 206] width 5 height 6
checkbox input "true"
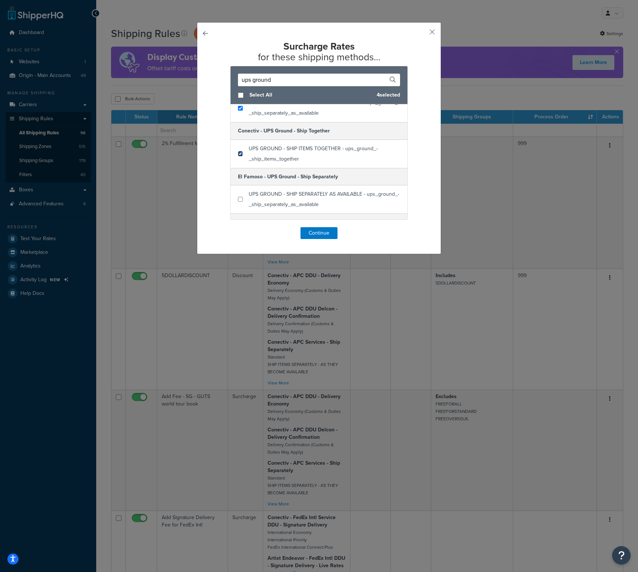
scroll to position [222, 0]
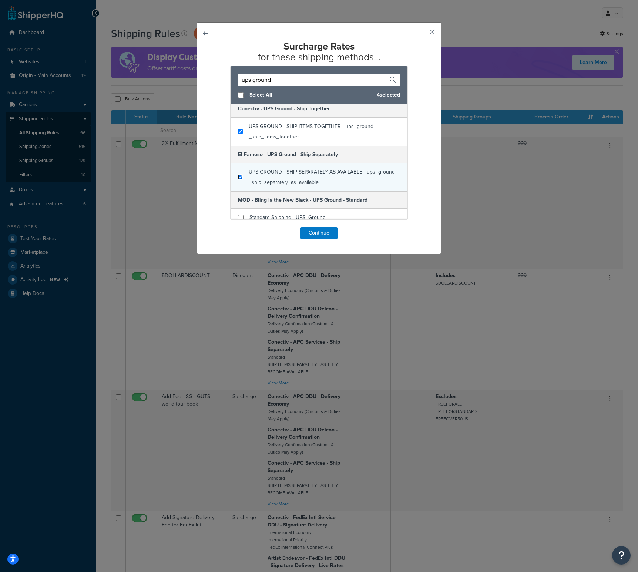
click at [238, 176] on input "checkbox" at bounding box center [240, 177] width 5 height 6
checkbox input "true"
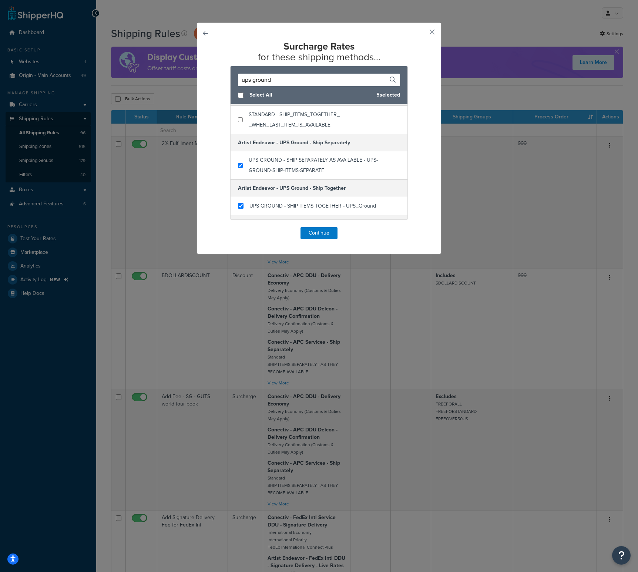
scroll to position [28, 0]
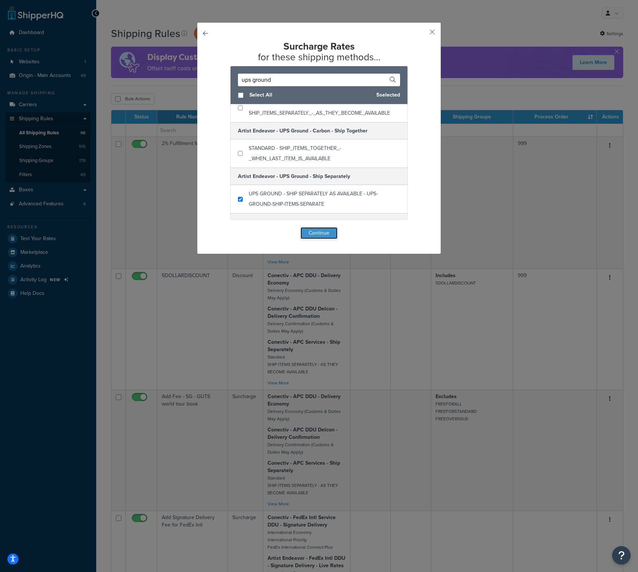
click at [317, 235] on button "Continue" at bounding box center [318, 233] width 37 height 12
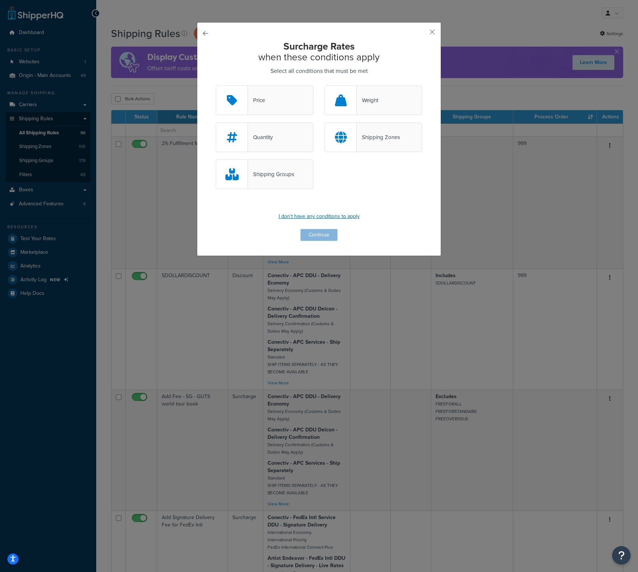
click at [320, 217] on p "I don't have any conditions to apply" at bounding box center [319, 216] width 206 height 10
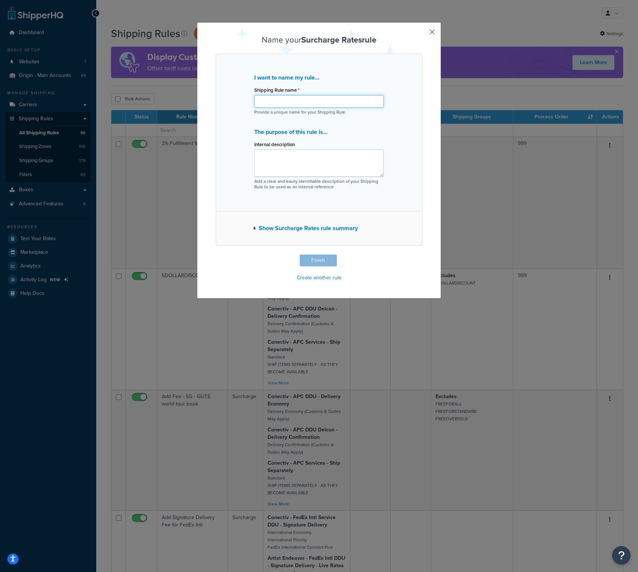
click at [274, 101] on input "Shipping Rule name *" at bounding box center [318, 101] width 129 height 13
click at [268, 98] on input "Shipping Rule name *" at bounding box center [318, 101] width 129 height 13
paste input "2203SPYU"
type input "2203SPYU"
click at [271, 152] on textarea "Internal description" at bounding box center [318, 162] width 129 height 27
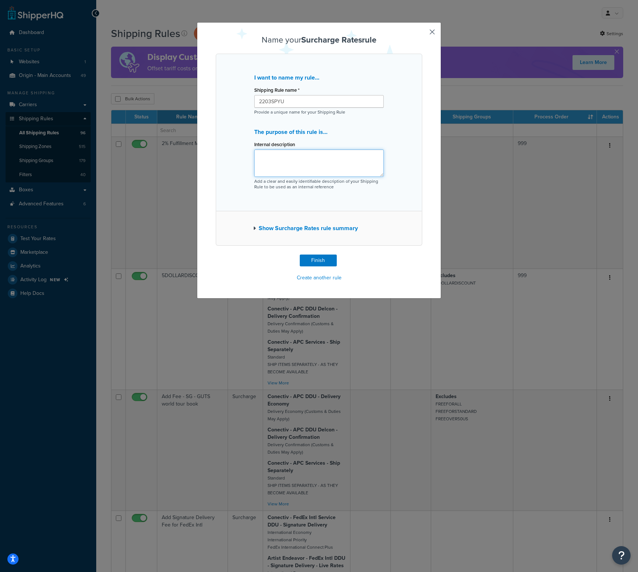
click at [259, 152] on textarea "Internal description" at bounding box center [318, 162] width 129 height 27
paste textarea "[PERSON_NAME] master volume headstock, collecting additional 7.20 for signature…"
type textarea "[PERSON_NAME] master volume headstock, collecting additional 7.20 for signature…"
click at [310, 257] on button "Finish" at bounding box center [318, 261] width 37 height 12
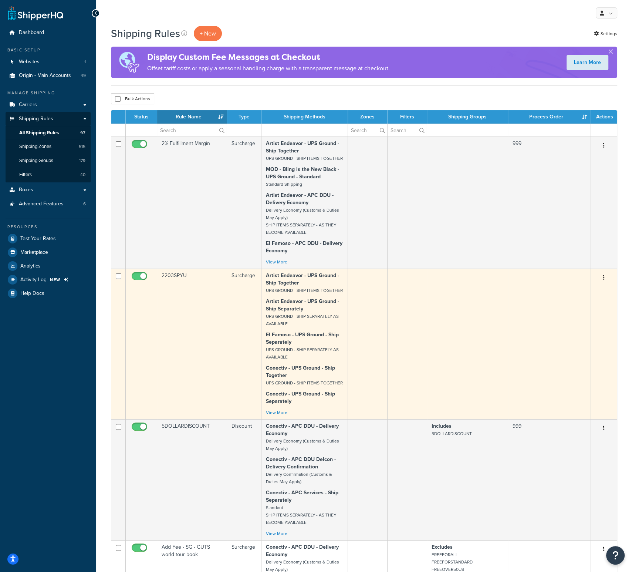
click at [180, 283] on td "2203SPYU" at bounding box center [192, 344] width 70 height 151
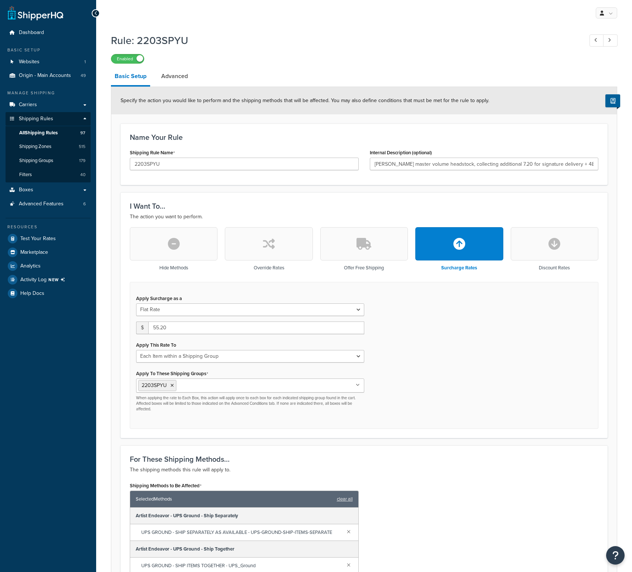
select select "ITEM"
click at [181, 77] on link "Advanced" at bounding box center [175, 76] width 34 height 18
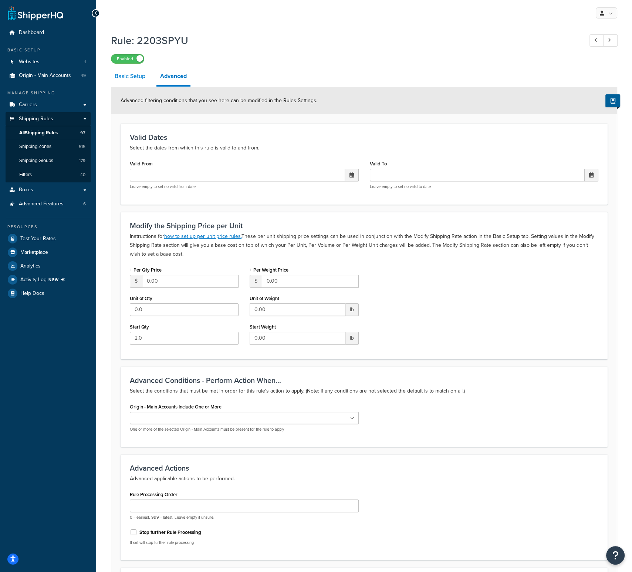
click at [139, 80] on link "Basic Setup" at bounding box center [130, 76] width 38 height 18
select select "ITEM"
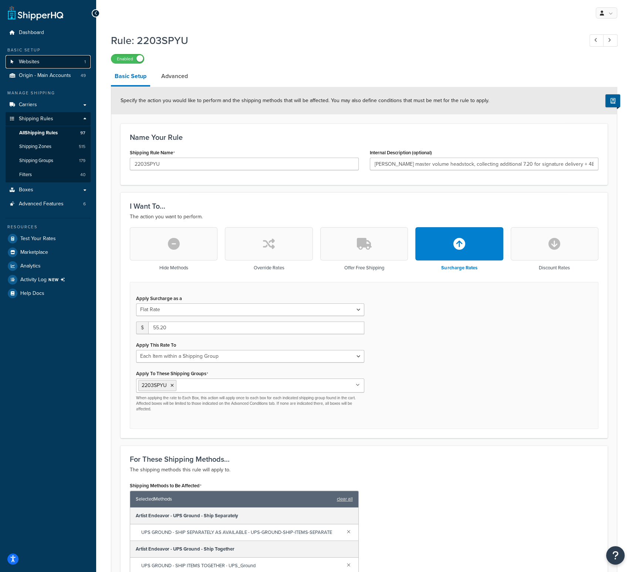
click at [58, 58] on link "Websites 1" at bounding box center [48, 62] width 85 height 14
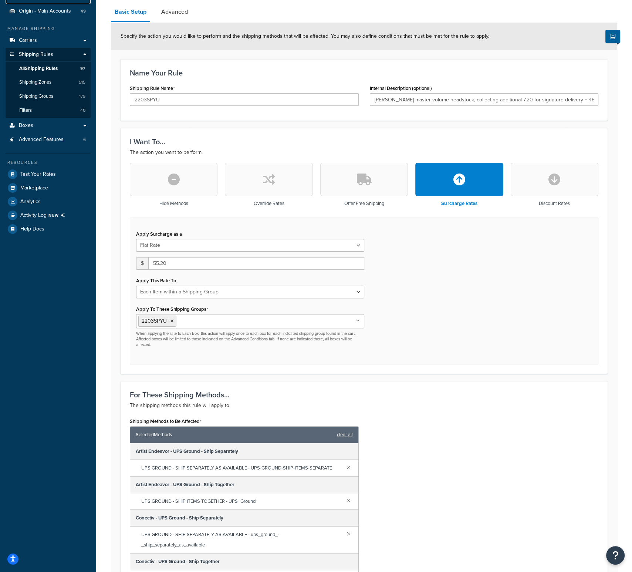
scroll to position [74, 0]
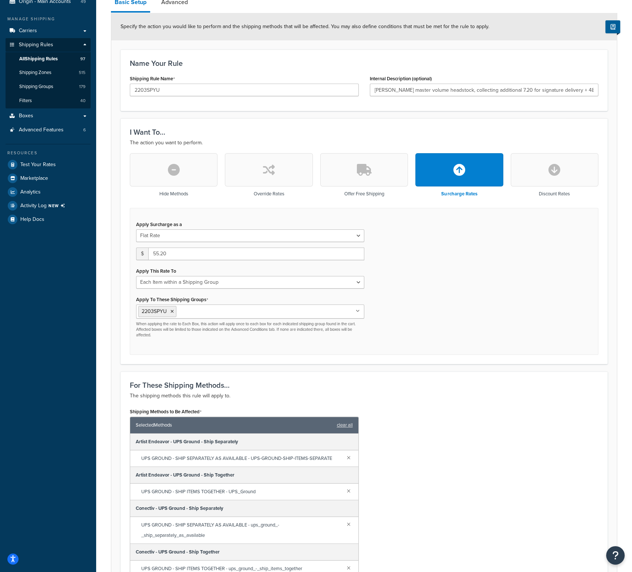
click at [500, 308] on div "Apply Surcharge as a Flat Rate Percentage Flat Rate & Percentage $ 55.20 Apply …" at bounding box center [364, 281] width 469 height 147
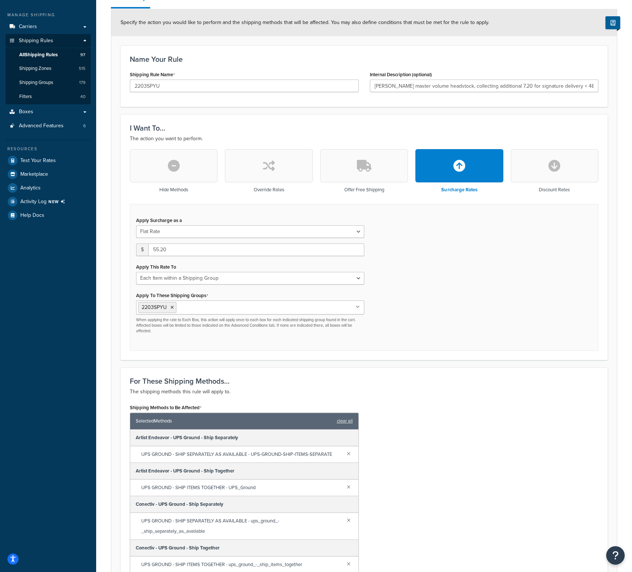
scroll to position [0, 0]
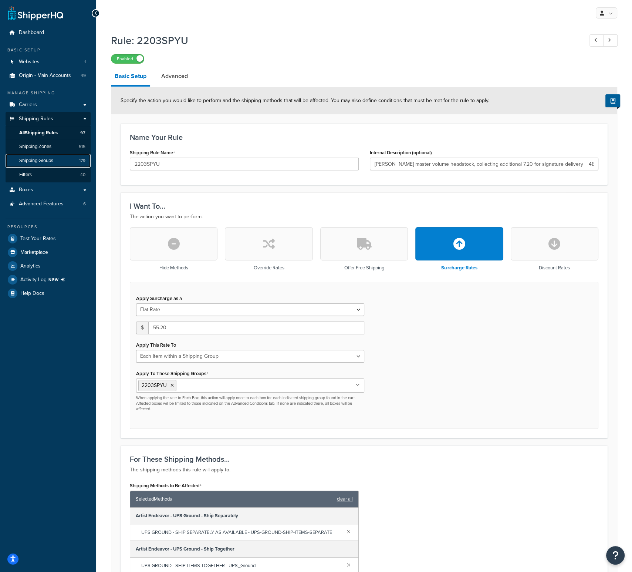
click at [40, 158] on span "Shipping Groups" at bounding box center [36, 161] width 34 height 6
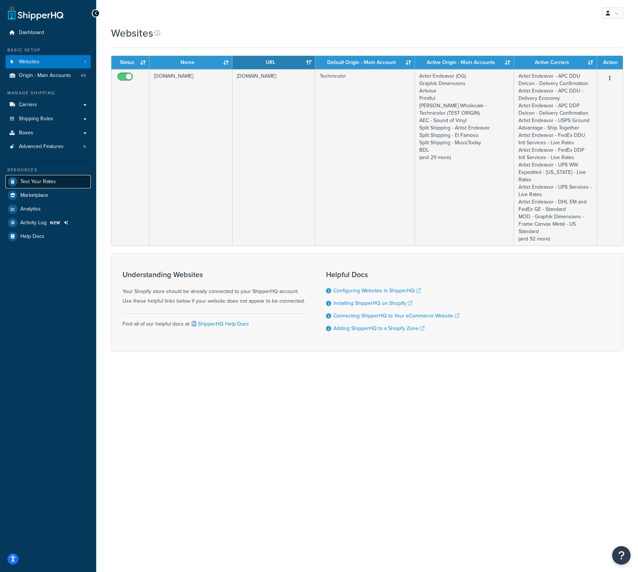
click at [44, 181] on span "Test Your Rates" at bounding box center [38, 182] width 36 height 6
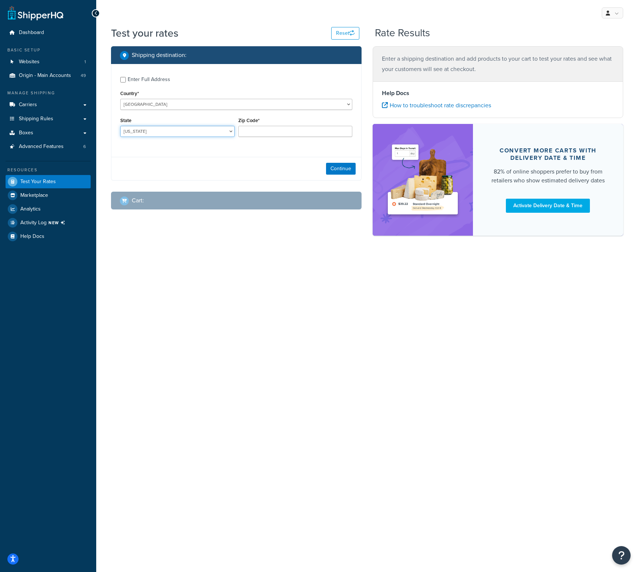
click at [147, 134] on select "[US_STATE] [US_STATE] [US_STATE] [US_STATE] [US_STATE] Armed Forces Americas Ar…" at bounding box center [177, 131] width 114 height 11
select select "CA"
click at [120, 126] on select "[US_STATE] [US_STATE] [US_STATE] [US_STATE] [US_STATE] Armed Forces Americas Ar…" at bounding box center [177, 131] width 114 height 11
click at [289, 133] on input "Zip Code*" at bounding box center [295, 131] width 114 height 11
type input "93010"
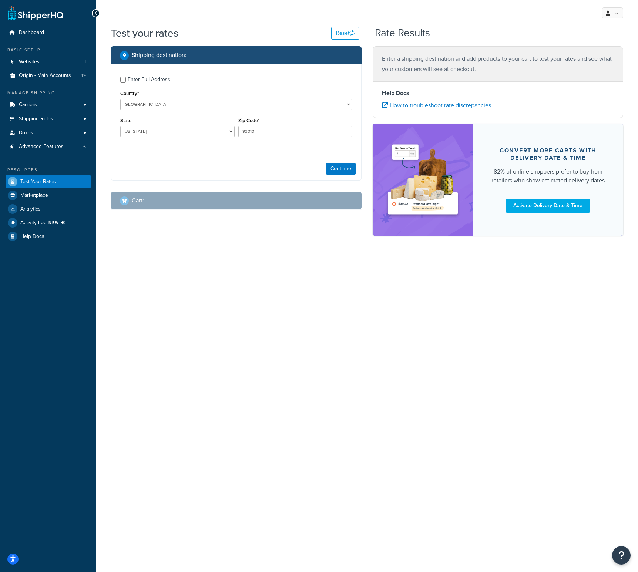
click at [172, 144] on div "Enter Full Address Country* [GEOGRAPHIC_DATA] [GEOGRAPHIC_DATA] [GEOGRAPHIC_DAT…" at bounding box center [236, 107] width 250 height 87
click at [338, 163] on button "Continue" at bounding box center [341, 169] width 30 height 12
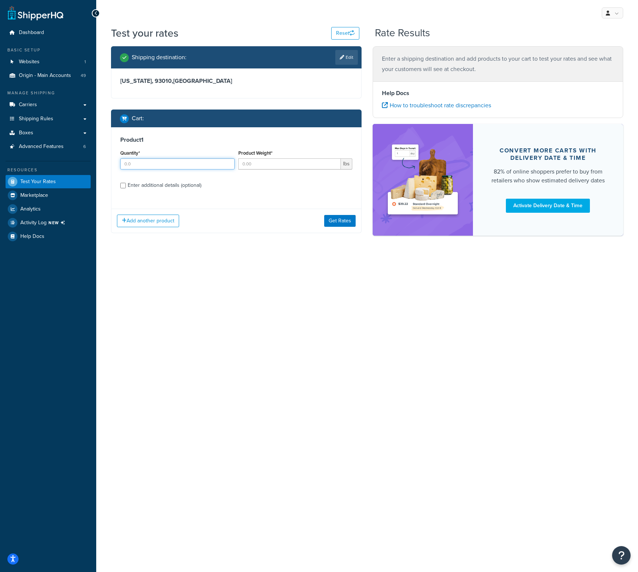
click at [196, 162] on input "Quantity*" at bounding box center [177, 163] width 114 height 11
type input "1"
click at [269, 160] on input "Product Weight*" at bounding box center [289, 163] width 103 height 11
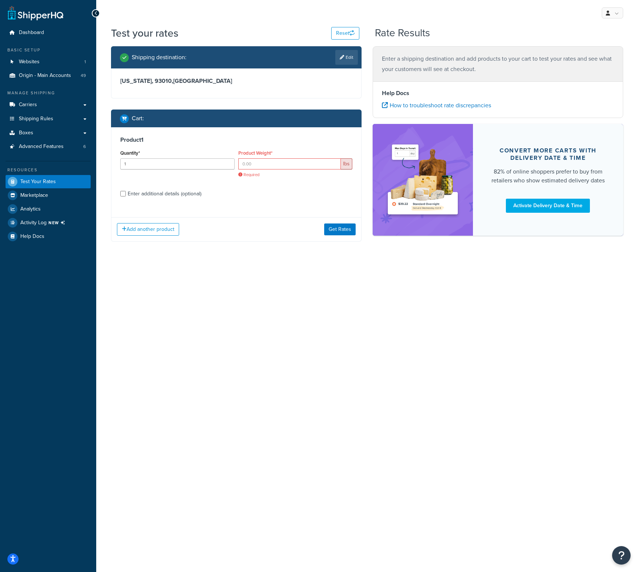
click at [378, 370] on div "My Profile Billing Global Settings Contact Us Logout Test your rates Reset Rate…" at bounding box center [367, 286] width 542 height 572
click at [258, 162] on input "Product Weight*" at bounding box center [289, 163] width 103 height 11
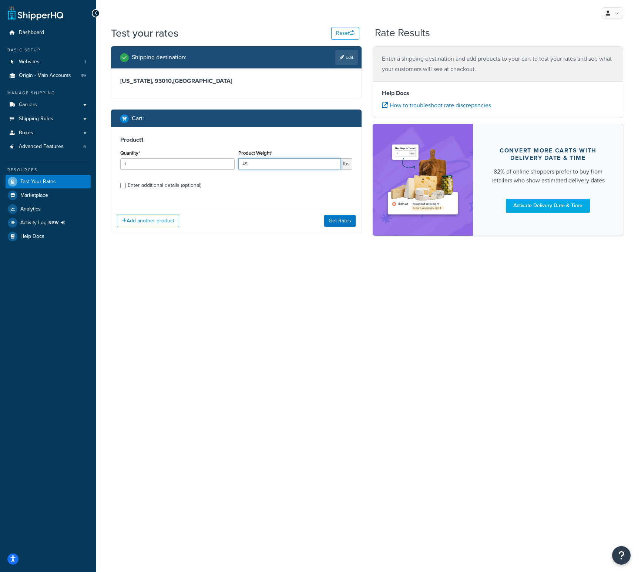
type input "45"
click at [125, 185] on input "Enter additional details (optional)" at bounding box center [123, 186] width 6 height 6
checkbox input "true"
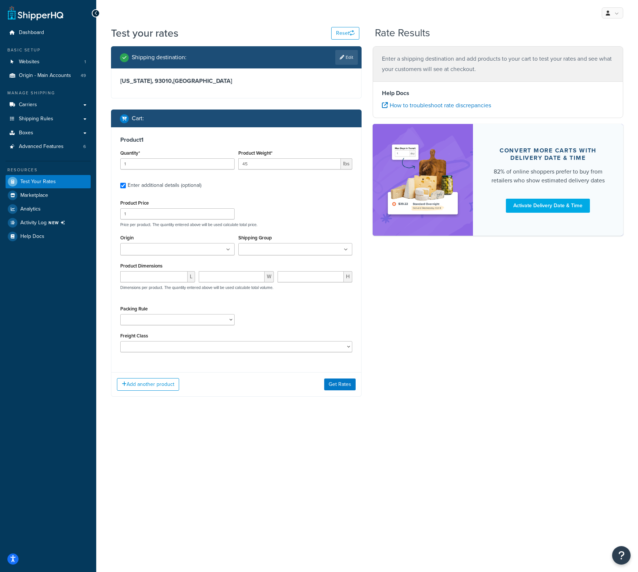
click at [263, 249] on input "Shipping Group" at bounding box center [272, 250] width 65 height 8
type input "22"
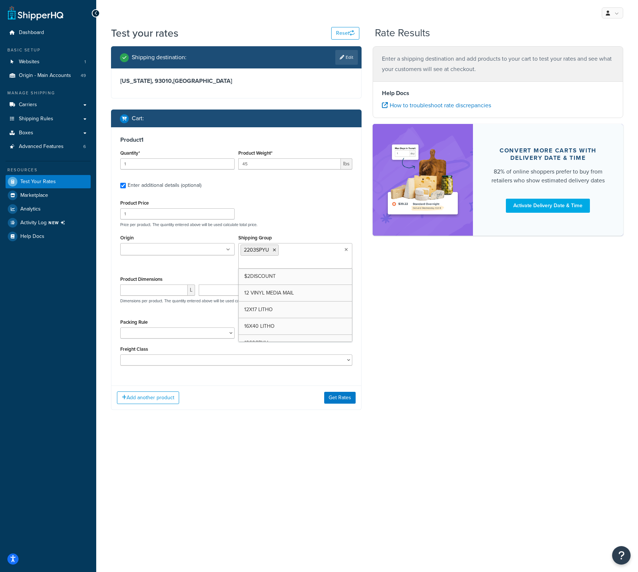
click at [380, 300] on div "Shipping destination : Edit California, 93010 , United States Cart : Product 1 …" at bounding box center [366, 233] width 523 height 375
click at [339, 396] on button "Get Rates" at bounding box center [339, 398] width 31 height 12
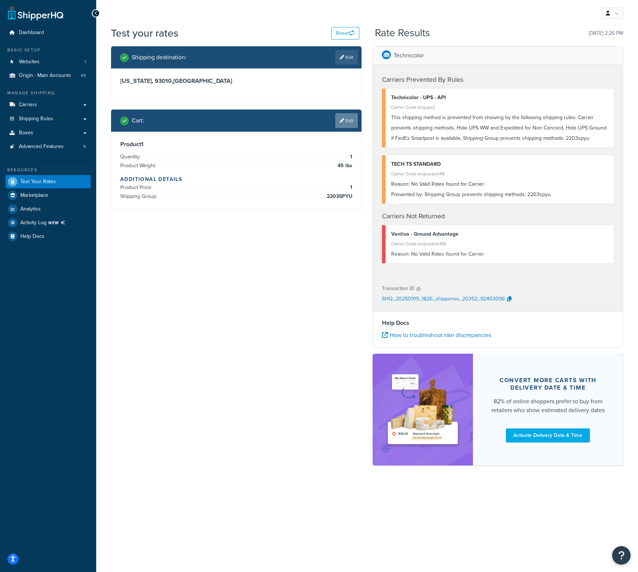
click at [354, 114] on link "Edit" at bounding box center [346, 120] width 23 height 15
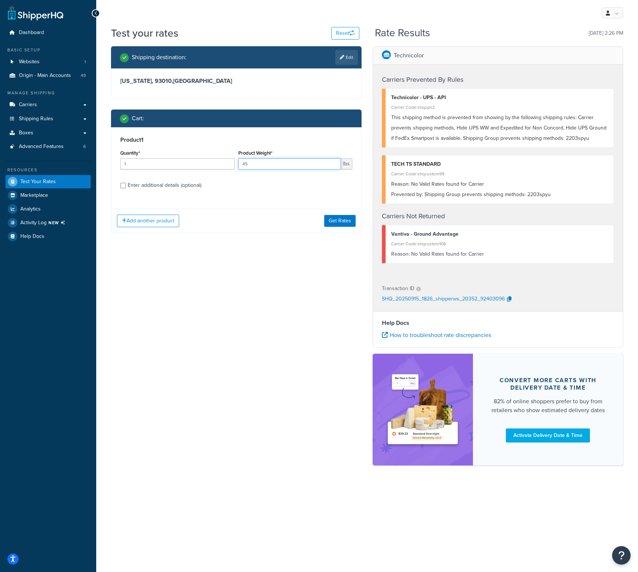
click at [273, 164] on input "45" at bounding box center [289, 163] width 103 height 11
type input "44.5"
click at [348, 220] on button "Get Rates" at bounding box center [339, 221] width 31 height 12
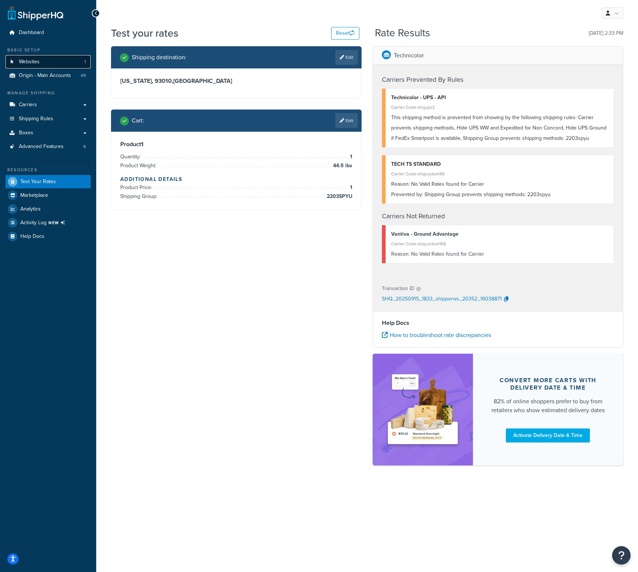
click at [47, 64] on link "Websites 1" at bounding box center [48, 62] width 85 height 14
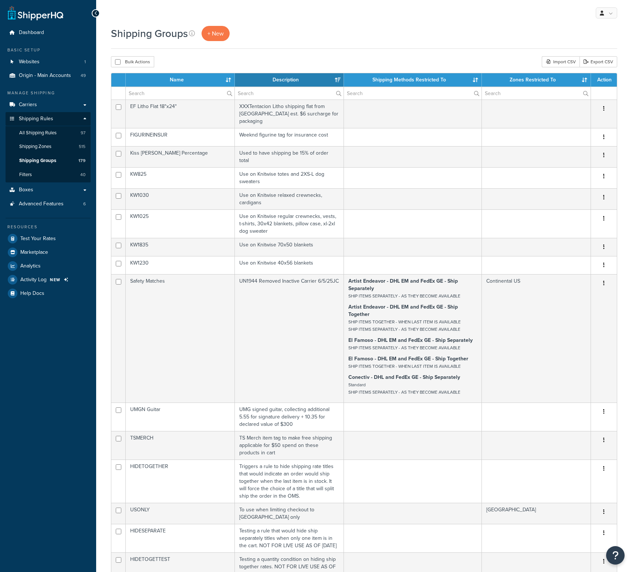
select select "15"
click at [156, 90] on input "text" at bounding box center [180, 93] width 109 height 13
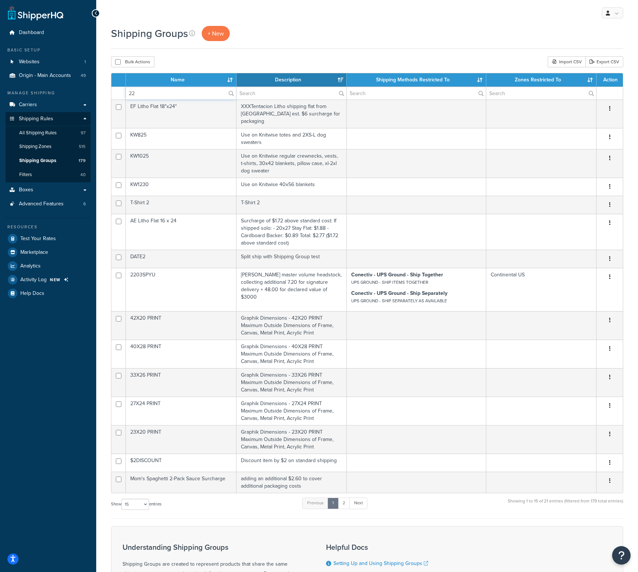
type input "22"
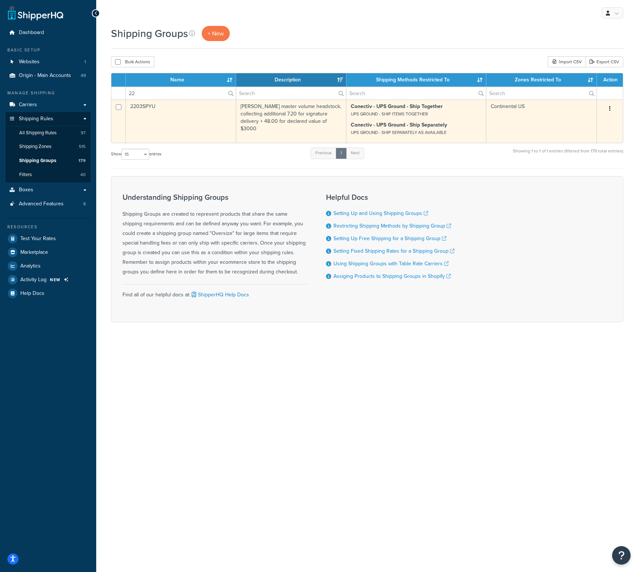
click at [144, 109] on td "2203SPYU" at bounding box center [181, 121] width 110 height 43
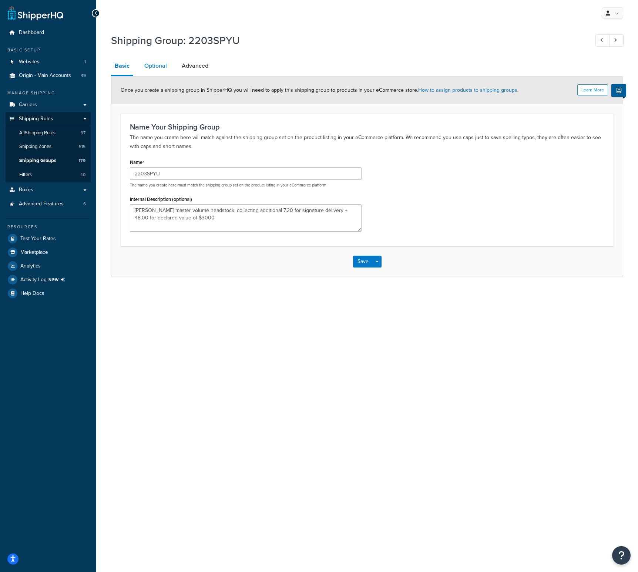
click at [155, 66] on link "Optional" at bounding box center [156, 66] width 30 height 18
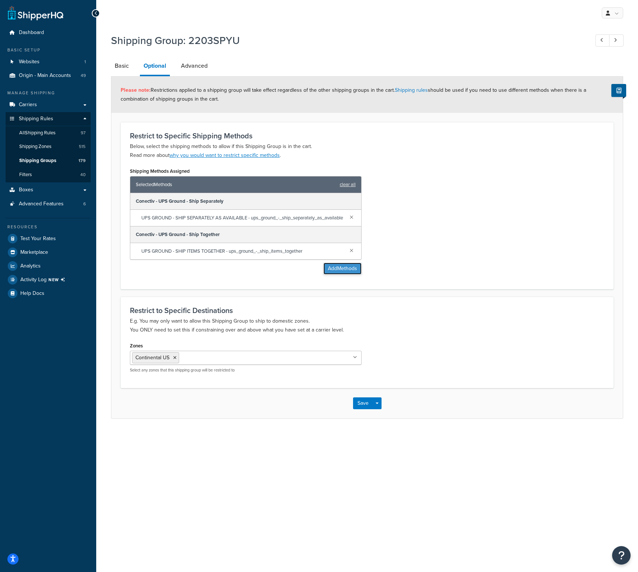
click at [337, 275] on button "Add Methods" at bounding box center [342, 269] width 38 height 12
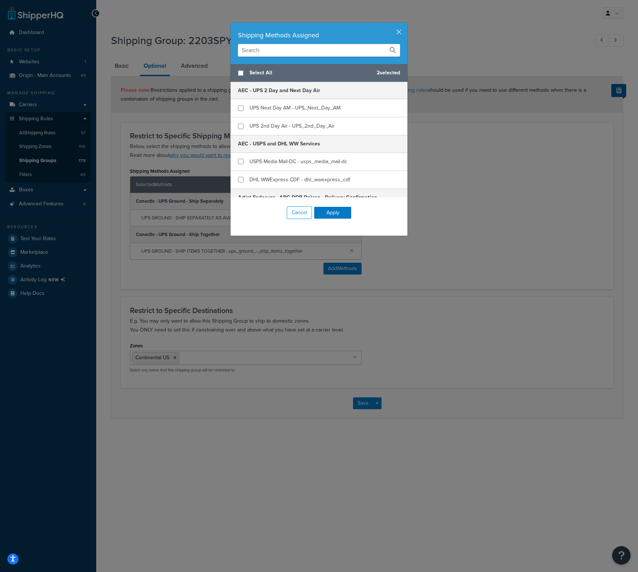
click at [281, 54] on input "text" at bounding box center [319, 50] width 162 height 13
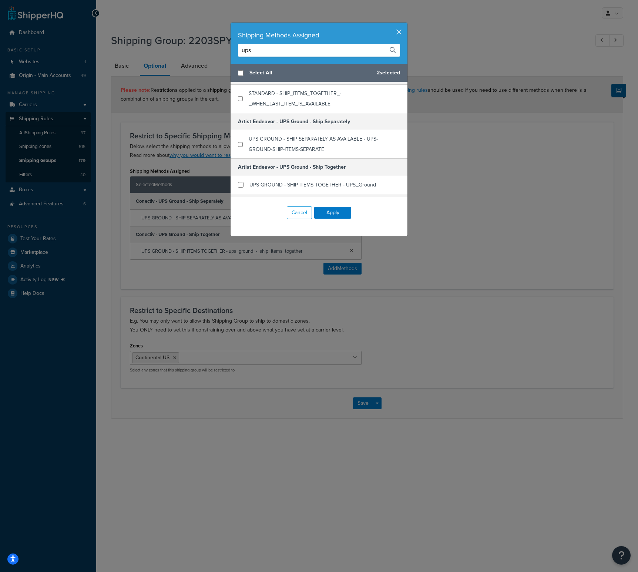
scroll to position [222, 0]
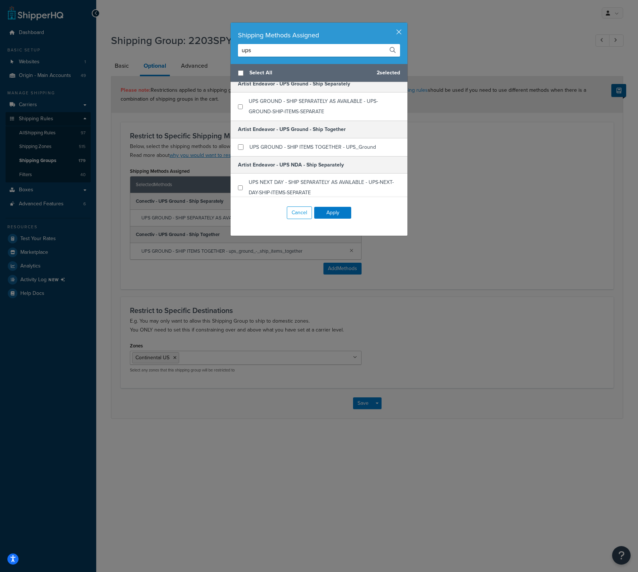
drag, startPoint x: 259, startPoint y: 52, endPoint x: 232, endPoint y: 51, distance: 26.7
click at [232, 51] on div "Shipping Methods Assigned ups" at bounding box center [318, 43] width 177 height 41
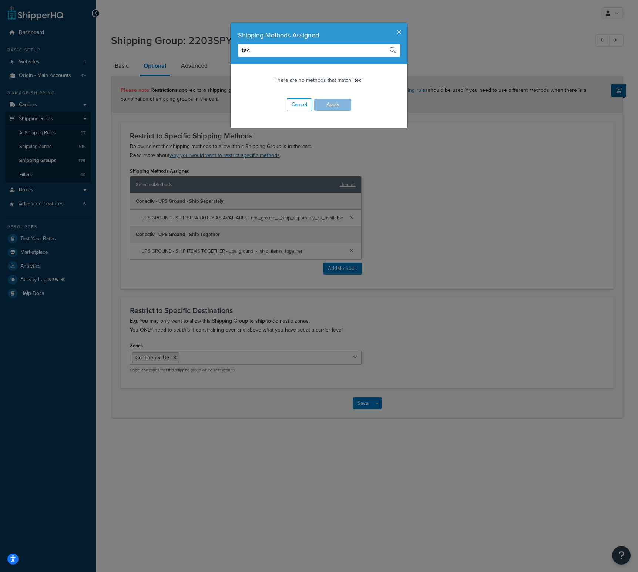
scroll to position [0, 0]
drag, startPoint x: 263, startPoint y: 49, endPoint x: 233, endPoint y: 47, distance: 30.4
click at [233, 47] on div "Shipping Methods Assigned tech" at bounding box center [318, 43] width 177 height 41
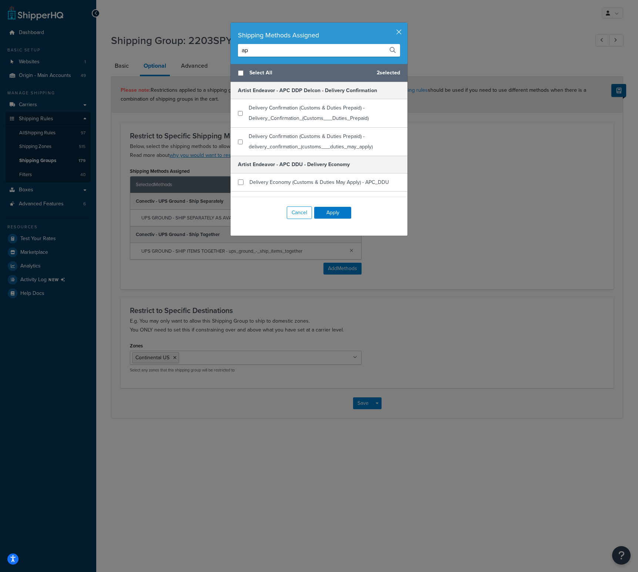
type input "api"
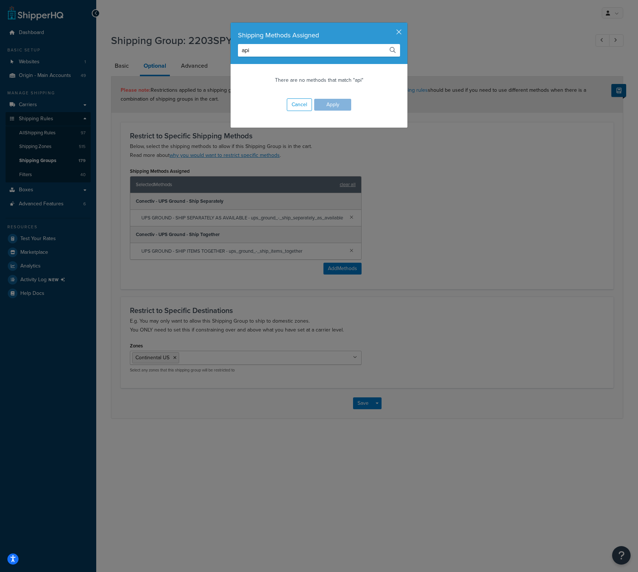
drag, startPoint x: 267, startPoint y: 50, endPoint x: 209, endPoint y: 50, distance: 58.5
click at [209, 50] on div "Shipping Methods Assigned api There are no methods that match "api" Cancel Apply" at bounding box center [319, 286] width 638 height 572
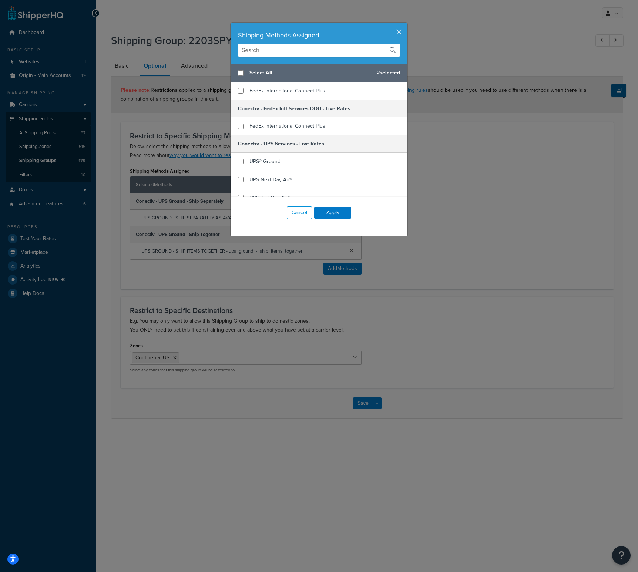
scroll to position [5143, 0]
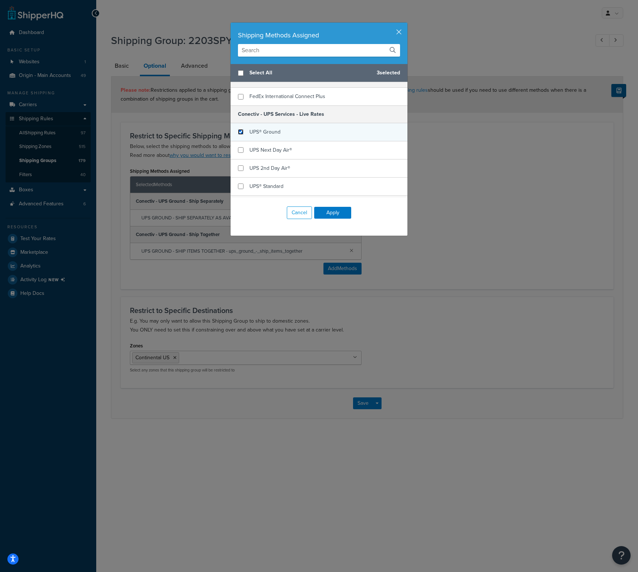
click at [238, 129] on input "checkbox" at bounding box center [241, 132] width 6 height 6
checkbox input "true"
click at [330, 212] on button "Apply" at bounding box center [332, 213] width 37 height 12
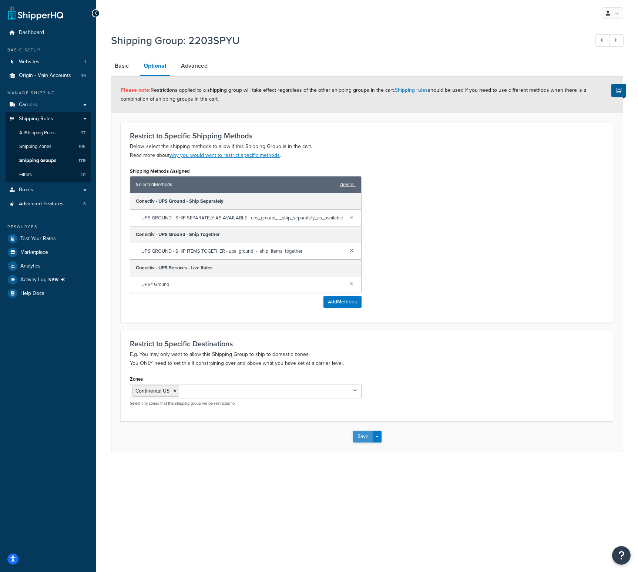
click at [359, 442] on button "Save" at bounding box center [363, 437] width 20 height 12
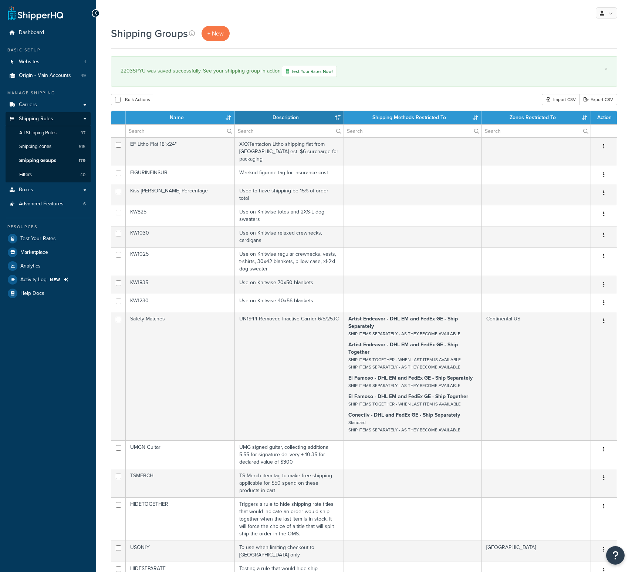
select select "15"
click at [147, 126] on input "text" at bounding box center [180, 131] width 109 height 13
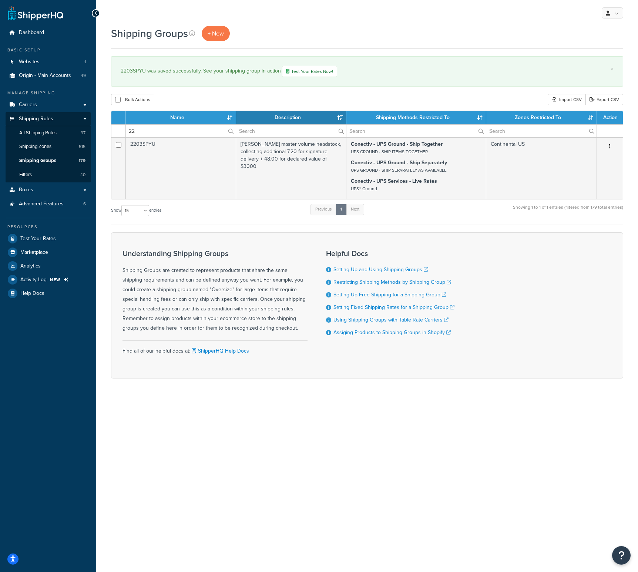
click at [354, 46] on div "Shipping Groups + New" at bounding box center [367, 37] width 512 height 23
click at [141, 128] on input "22" at bounding box center [181, 131] width 110 height 13
type input "2"
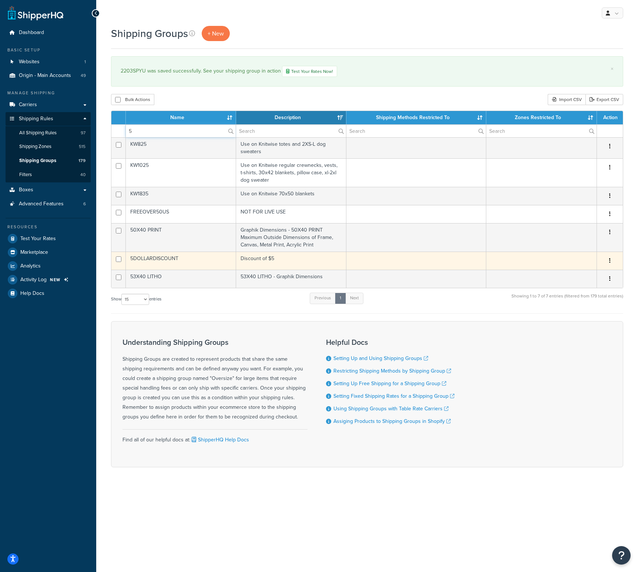
type input "5"
click at [157, 257] on td "5DOLLARDISCOUNT" at bounding box center [181, 261] width 110 height 18
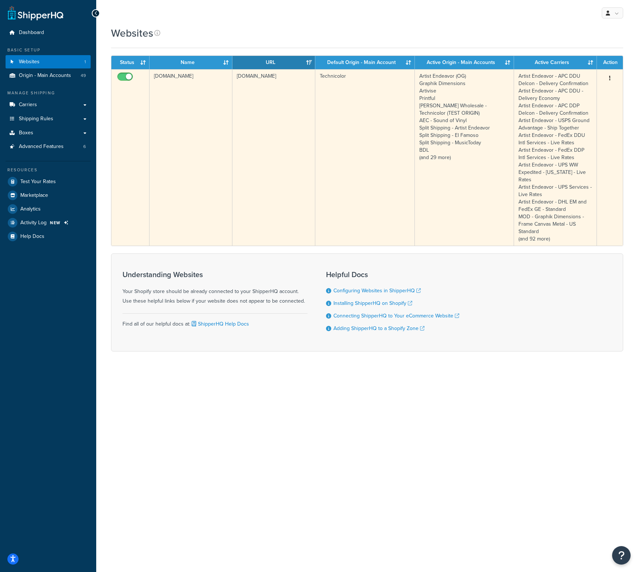
click at [220, 76] on td "[DOMAIN_NAME]" at bounding box center [190, 157] width 83 height 176
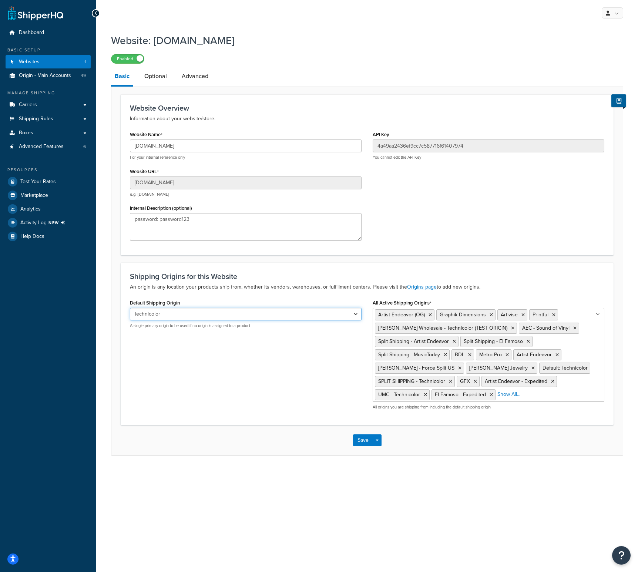
click at [201, 317] on select "El Famoso Artist Endeavor (OG) Graphik Dimensions Artivise Printful Caroline Wh…" at bounding box center [246, 314] width 232 height 13
click at [114, 272] on form "Website Overview Information about your website/store. Website Name paige-sandb…" at bounding box center [366, 274] width 511 height 361
click at [429, 109] on h3 "Website Overview" at bounding box center [367, 108] width 474 height 8
click at [240, 314] on select "El Famoso Artist Endeavor (OG) Graphik Dimensions Artivise Printful Caroline Wh…" at bounding box center [246, 314] width 232 height 13
select select "86850"
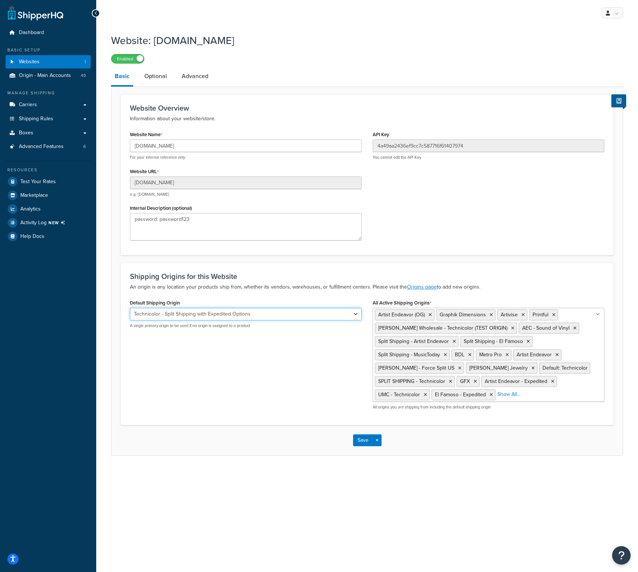
click at [130, 308] on select "El Famoso Artist Endeavor (OG) Graphik Dimensions Artivise Printful Caroline Wh…" at bounding box center [246, 314] width 232 height 13
click at [363, 442] on button "Save" at bounding box center [363, 440] width 20 height 12
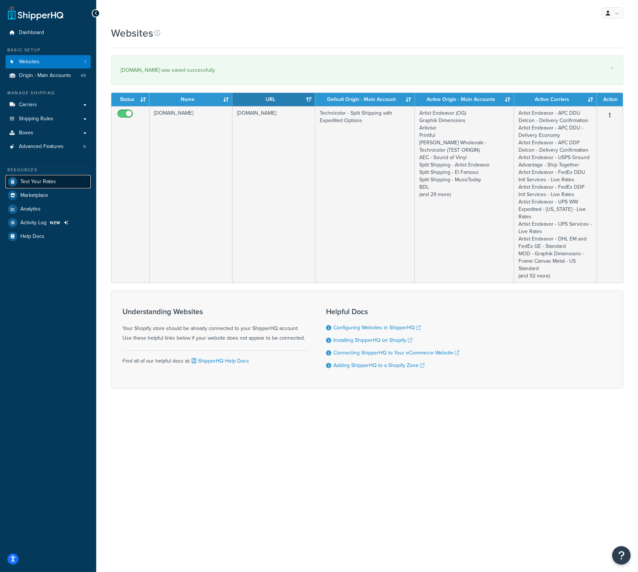
click at [26, 179] on span "Test Your Rates" at bounding box center [38, 182] width 36 height 6
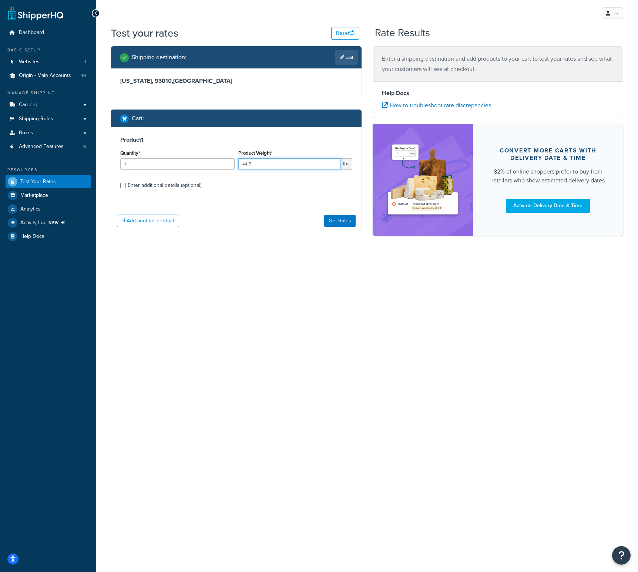
click at [253, 162] on input "44.5" at bounding box center [289, 163] width 103 height 11
type input "44"
click at [329, 219] on button "Get Rates" at bounding box center [339, 221] width 31 height 12
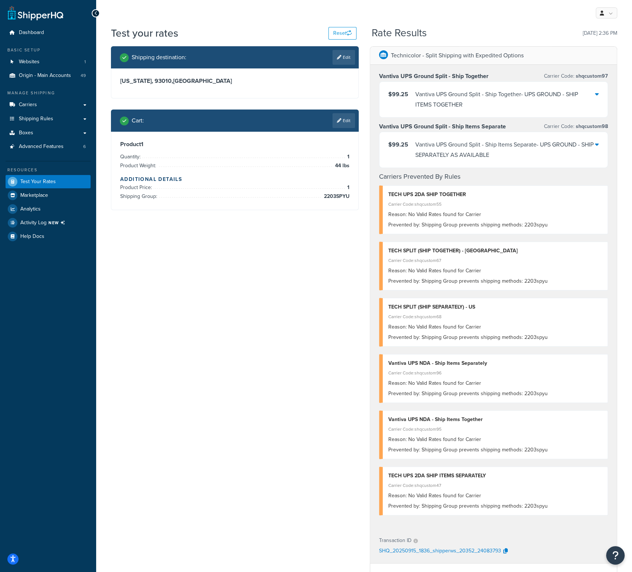
click at [451, 98] on div "Vantiva UPS Ground Split - Ship Together - UPS GROUND - SHIP ITEMS TOGETHER" at bounding box center [505, 99] width 180 height 21
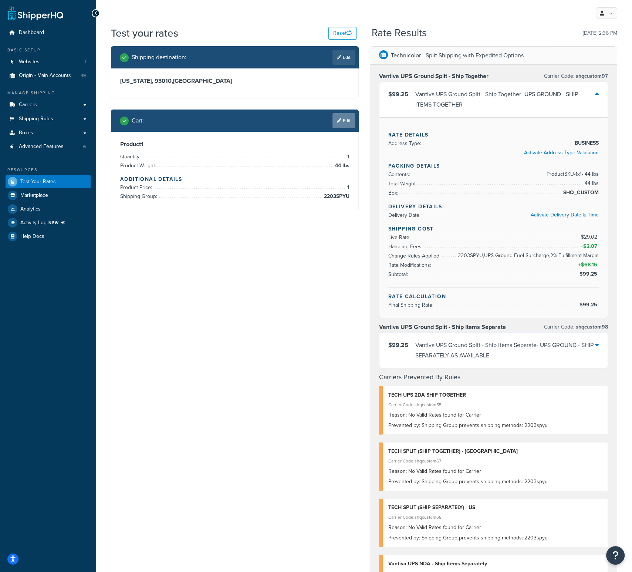
click at [342, 121] on link "Edit" at bounding box center [344, 120] width 23 height 15
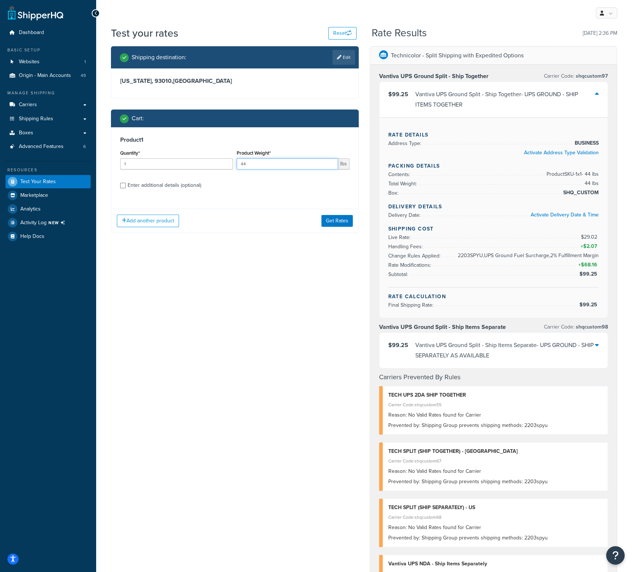
drag, startPoint x: 259, startPoint y: 165, endPoint x: 240, endPoint y: 166, distance: 19.2
click at [240, 166] on input "44" at bounding box center [287, 163] width 101 height 11
type input "78"
click at [122, 185] on input "Enter additional details (optional)" at bounding box center [123, 186] width 6 height 6
checkbox input "true"
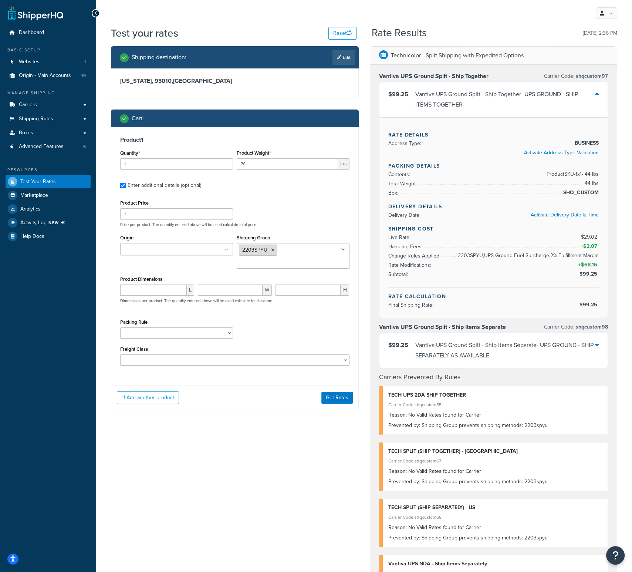
click at [272, 249] on icon at bounding box center [272, 250] width 3 height 4
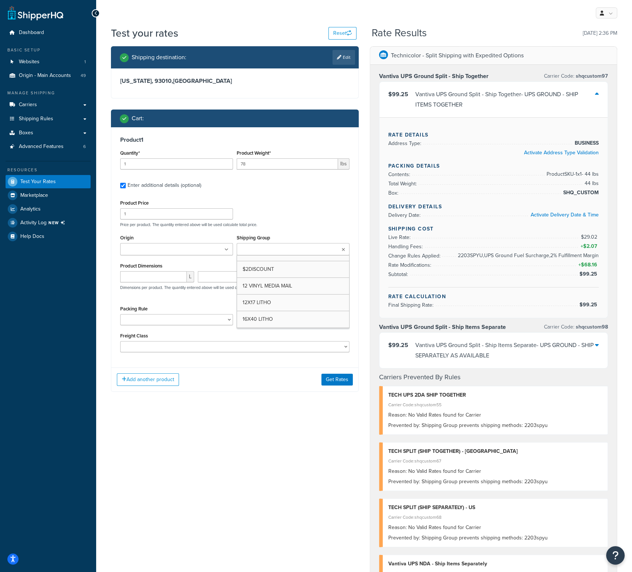
click at [272, 250] on input "Shipping Group" at bounding box center [271, 250] width 65 height 8
type input "19"
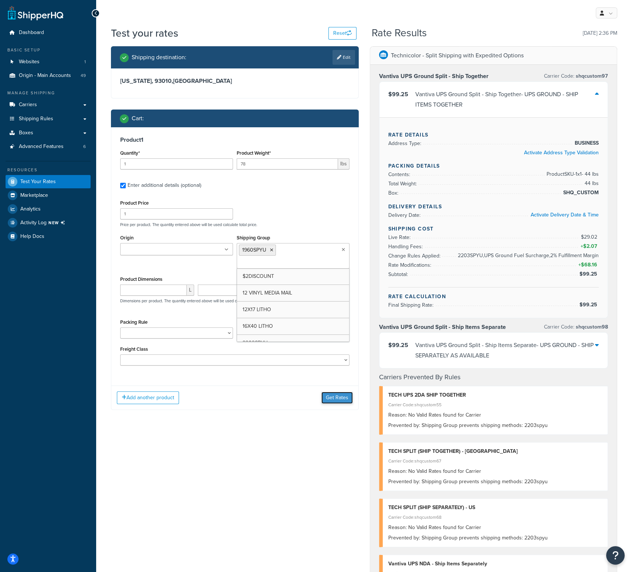
click at [334, 398] on button "Get Rates" at bounding box center [337, 398] width 31 height 12
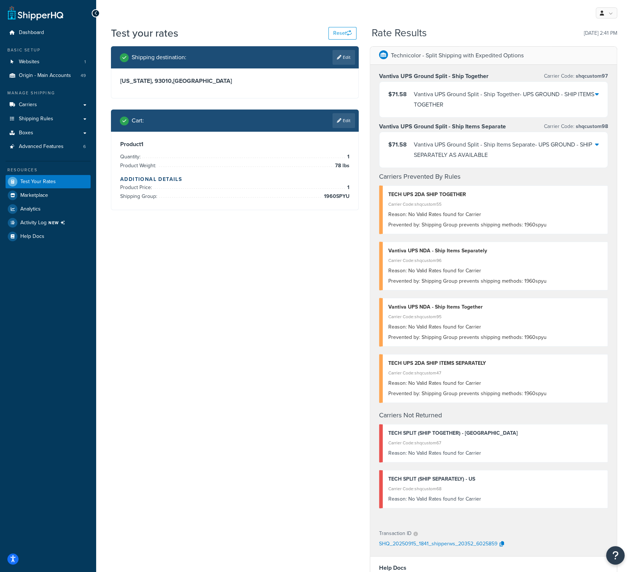
click at [596, 91] on div at bounding box center [597, 99] width 4 height 21
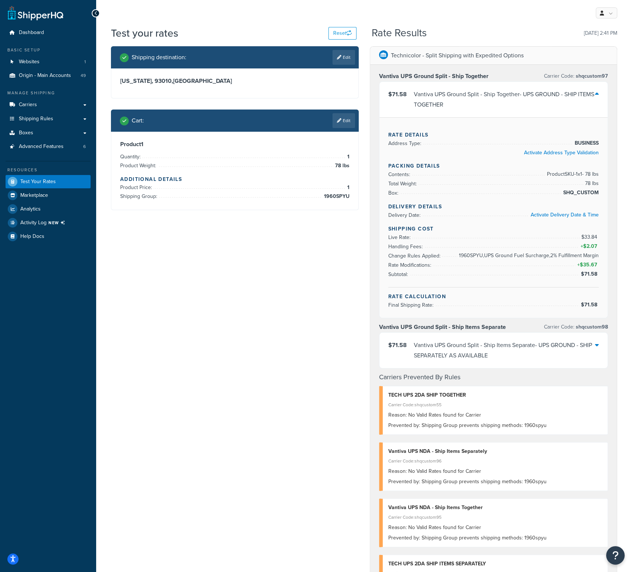
click at [599, 92] on div "$71.58 Vantiva UPS Ground Split - Ship Together - UPS GROUND - SHIP ITEMS TOGET…" at bounding box center [494, 100] width 229 height 36
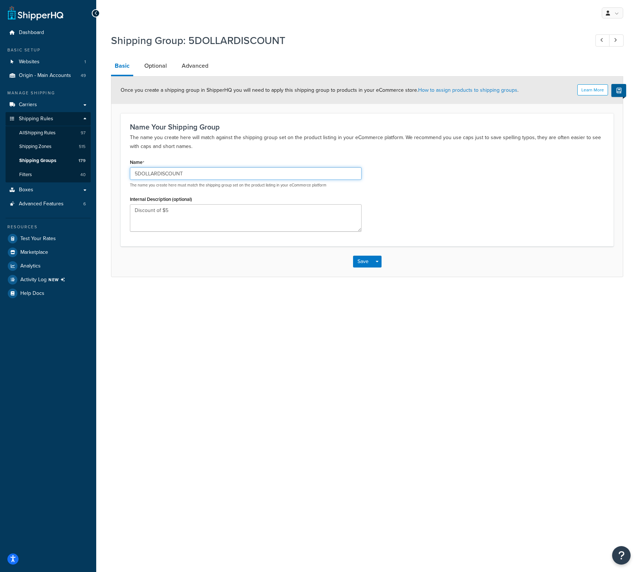
drag, startPoint x: 185, startPoint y: 172, endPoint x: 117, endPoint y: 170, distance: 67.4
click at [117, 170] on form "Learn More Once you create a shipping group in ShipperHQ you will need to apply…" at bounding box center [366, 177] width 511 height 200
click at [63, 132] on link "All Shipping Rules 97" at bounding box center [48, 133] width 85 height 14
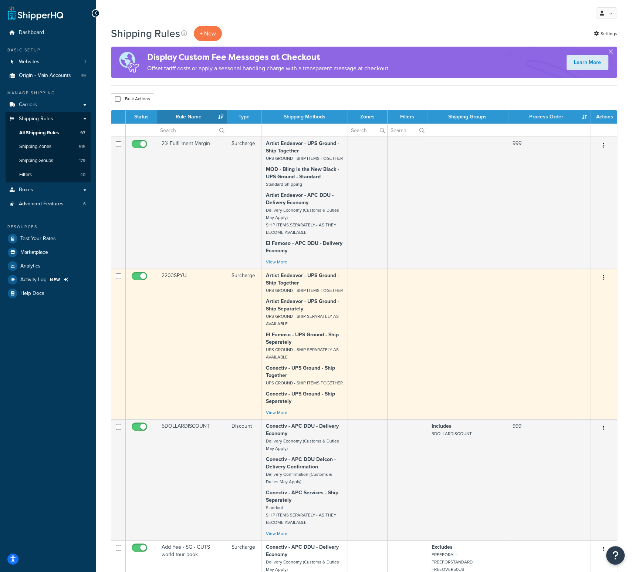
click at [185, 281] on td "2203SPYU" at bounding box center [192, 344] width 70 height 151
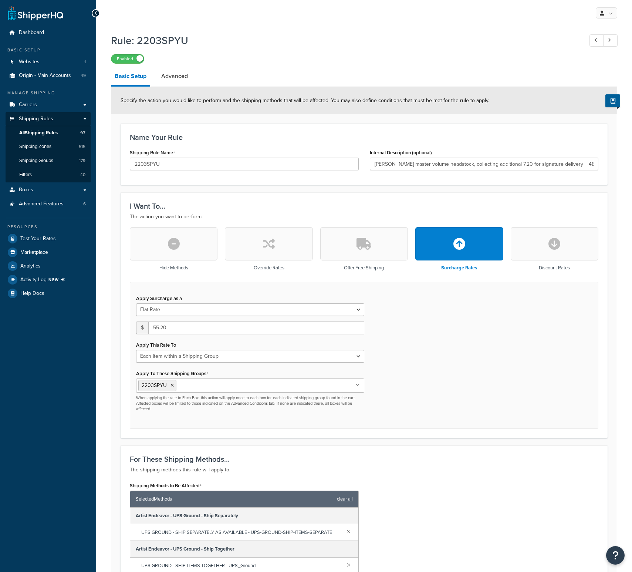
select select "ITEM"
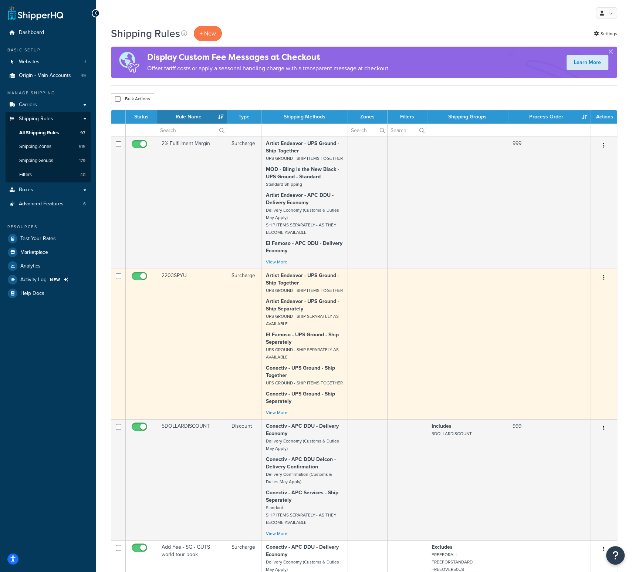
click at [114, 287] on td at bounding box center [118, 344] width 14 height 151
checkbox input "true"
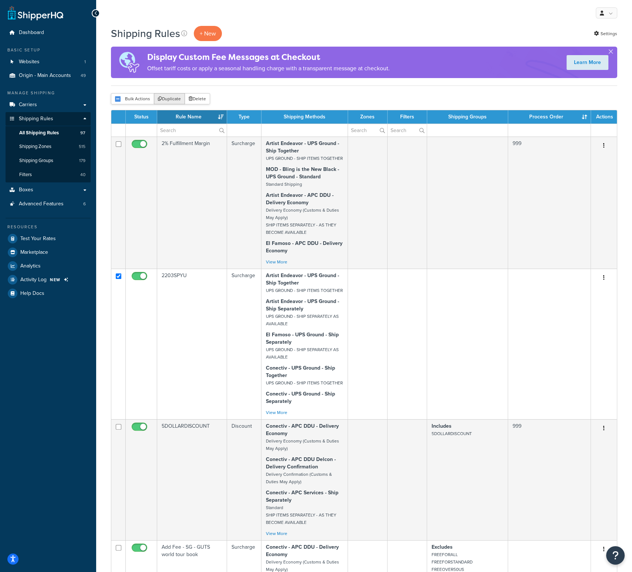
click at [167, 98] on button "Duplicate" at bounding box center [169, 98] width 31 height 11
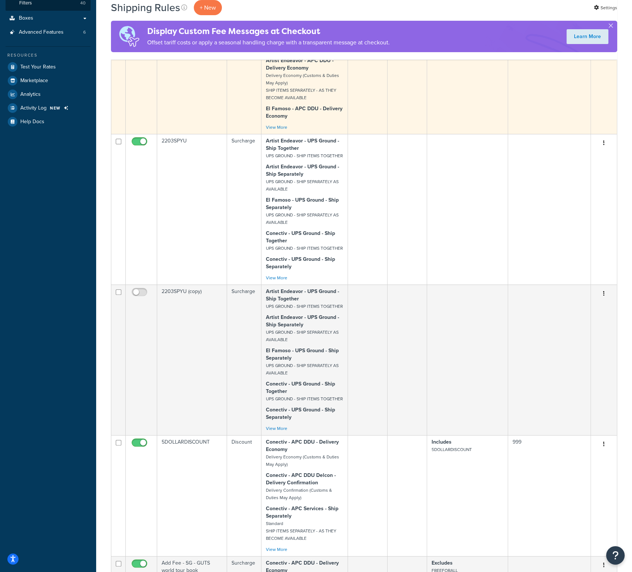
scroll to position [185, 0]
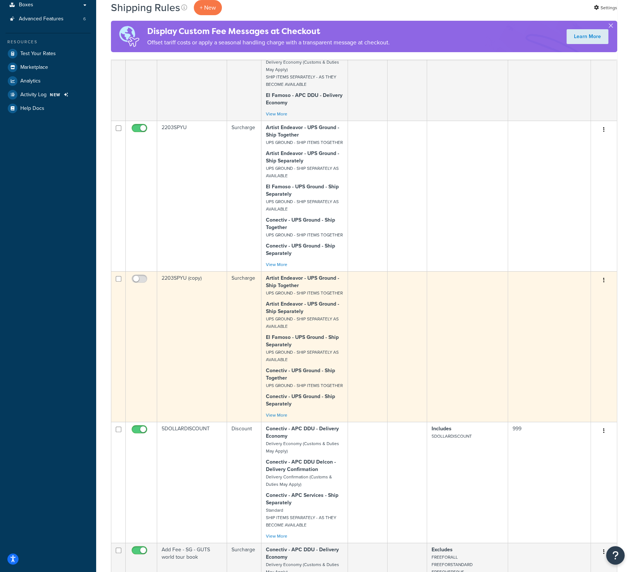
click at [179, 303] on td "2203SPYU (copy)" at bounding box center [192, 346] width 70 height 151
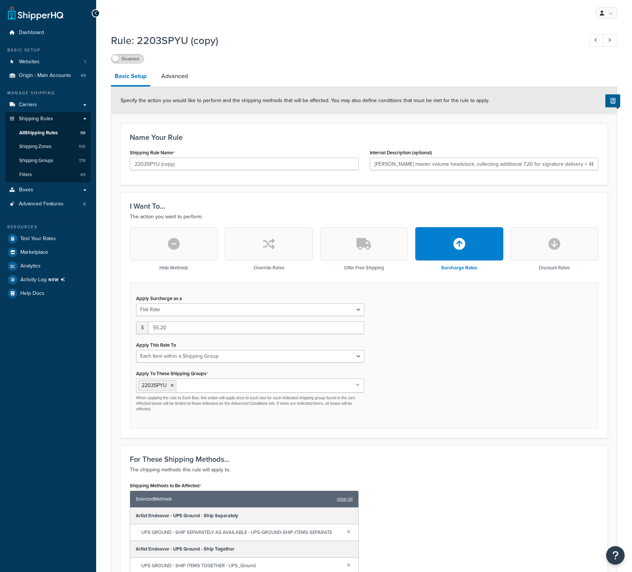
select select "ITEM"
drag, startPoint x: 176, startPoint y: 162, endPoint x: 110, endPoint y: 163, distance: 66.6
click at [110, 163] on div "Rule: 2203SPYU (copy) Disabled Basic Setup Advanced Specify the action you woul…" at bounding box center [364, 414] width 536 height 768
paste input "1960SPYU"
type input "1960SPYU"
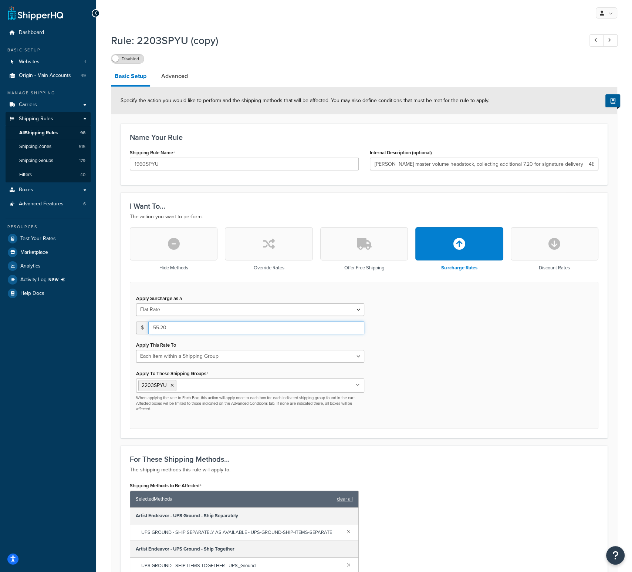
drag, startPoint x: 179, startPoint y: 328, endPoint x: 139, endPoint y: 324, distance: 40.2
click at [139, 324] on div "$ 55.20" at bounding box center [250, 328] width 228 height 13
type input "26.40"
click at [210, 386] on input "Apply To These Shipping Groups" at bounding box center [210, 385] width 65 height 8
type input "19"
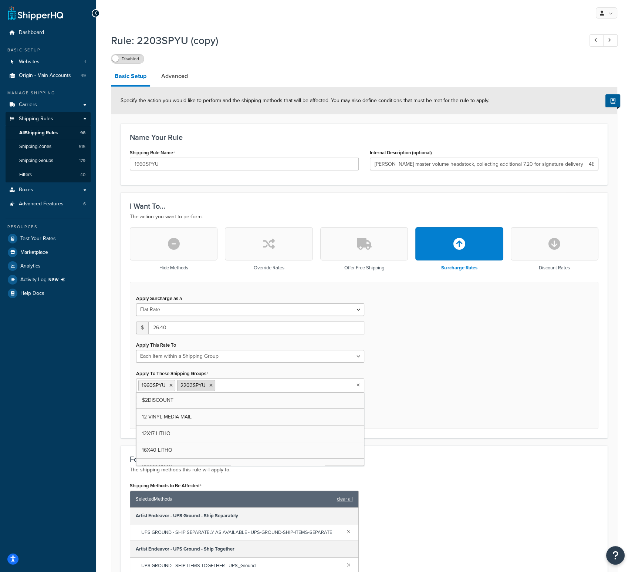
click at [210, 383] on icon at bounding box center [210, 385] width 3 height 4
click at [414, 380] on div "Apply Surcharge as a Flat Rate Percentage Flat Rate & Percentage $ 26.40 Apply …" at bounding box center [364, 355] width 469 height 147
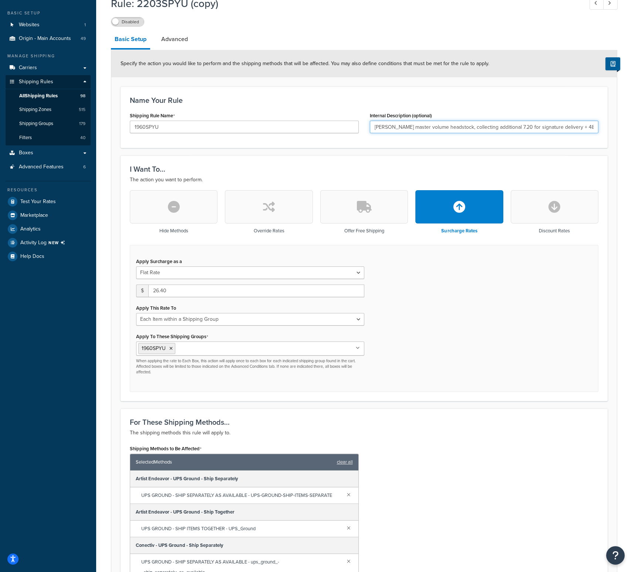
click at [374, 128] on input "Marshall master volume headstock, collecting additional 7.20 for signature deli…" at bounding box center [484, 127] width 229 height 13
paste input "Stereo cabinet, collecting additional 7.20 for signature delivery + 19.20 for d…"
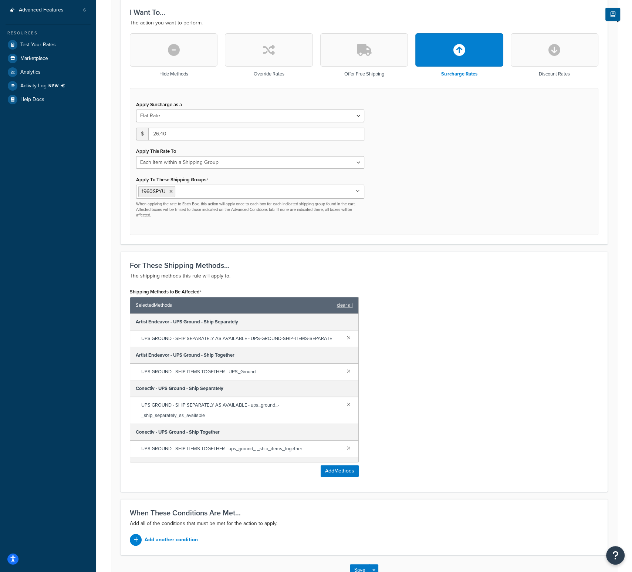
scroll to position [244, 0]
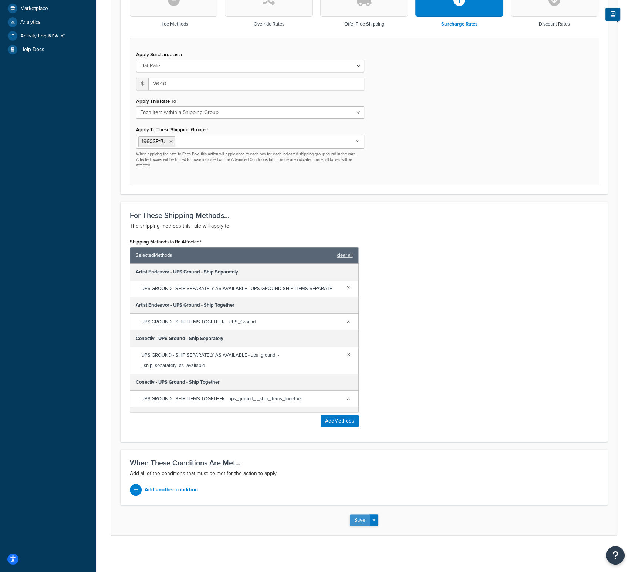
type input "Stereo cabinet, collecting additional 7.20 for signature delivery + 19.20 for d…"
click at [359, 516] on button "Save" at bounding box center [360, 520] width 20 height 12
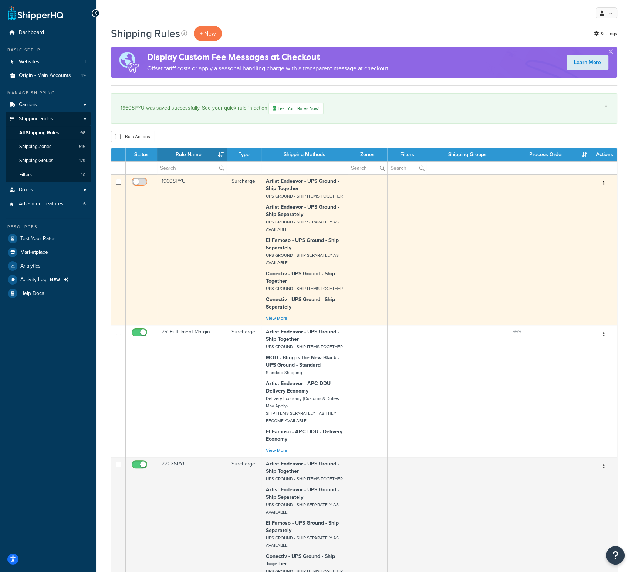
click at [141, 181] on input "checkbox" at bounding box center [140, 183] width 20 height 9
checkbox input "true"
click at [173, 181] on td "1960SPYU" at bounding box center [192, 249] width 70 height 151
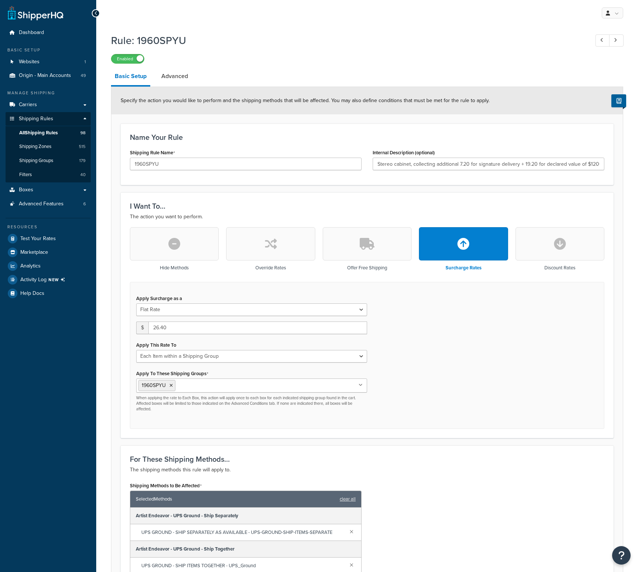
select select "ITEM"
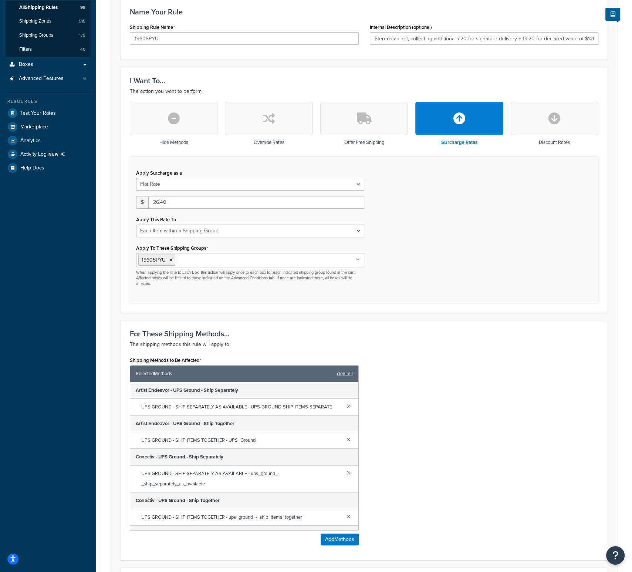
scroll to position [244, 0]
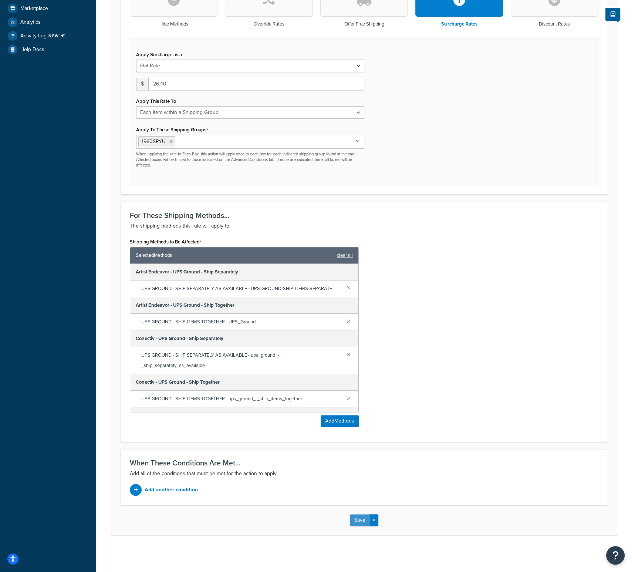
click at [358, 520] on button "Save" at bounding box center [360, 520] width 20 height 12
